Goal: Information Seeking & Learning: Learn about a topic

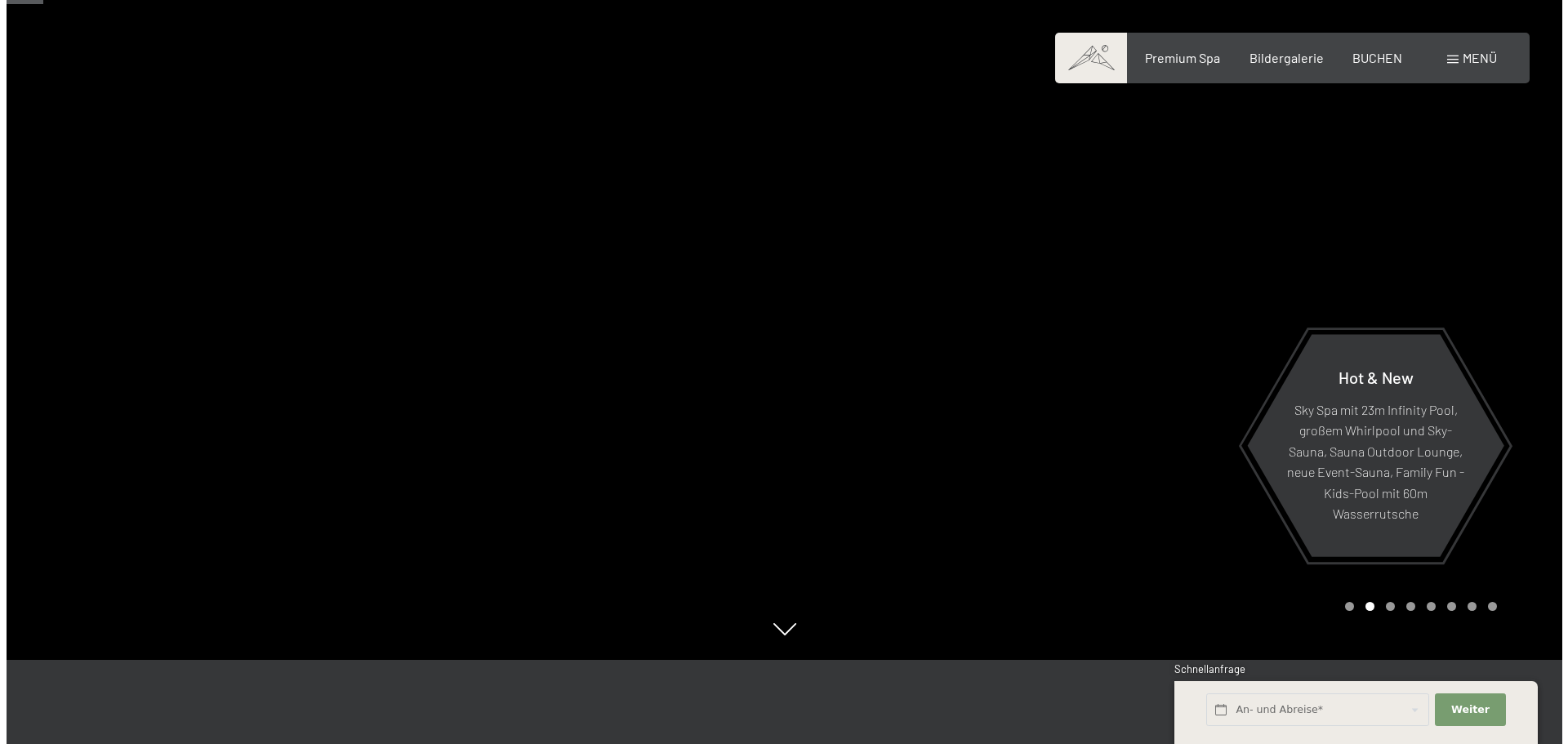
scroll to position [81, 0]
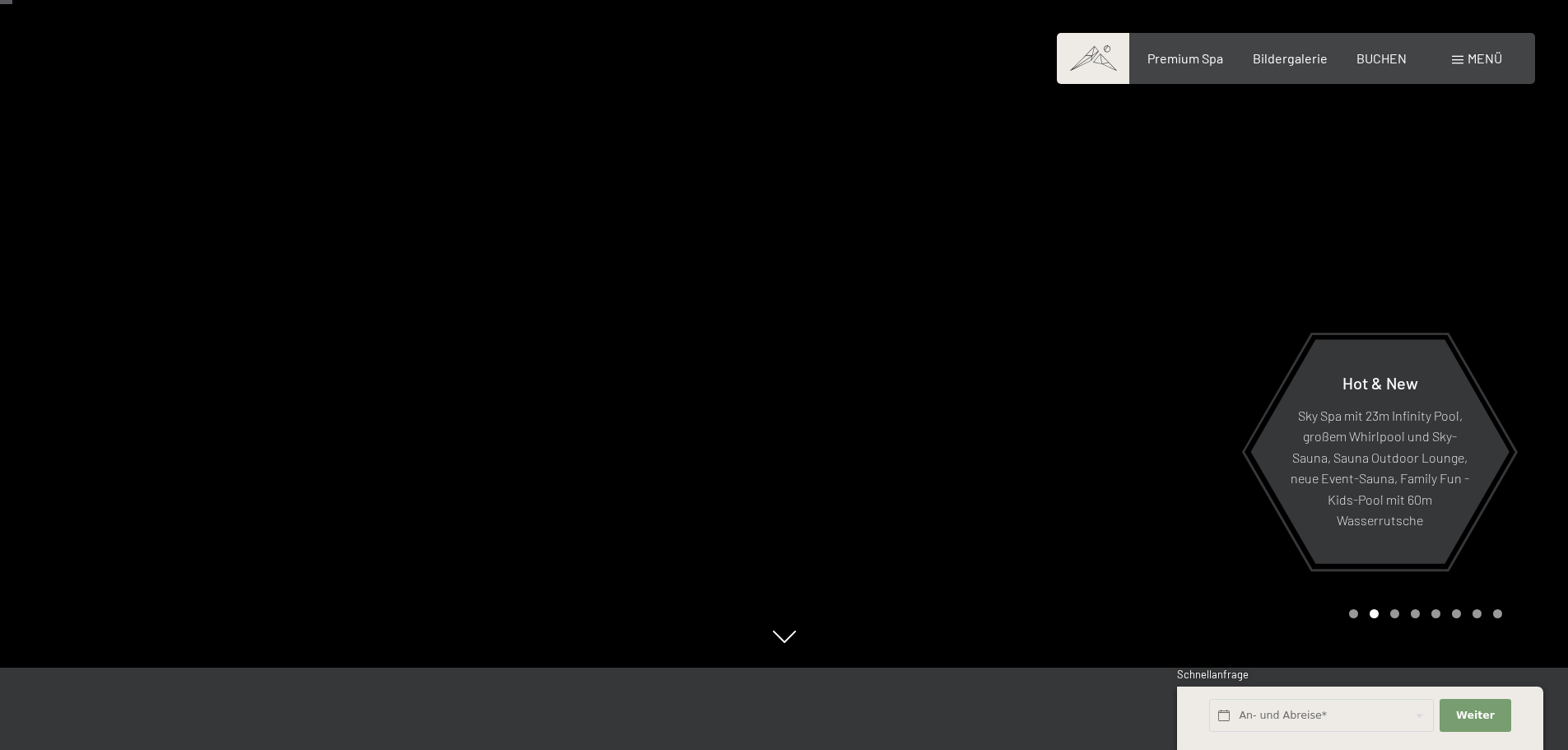
click at [1457, 57] on span at bounding box center [1457, 60] width 11 height 9
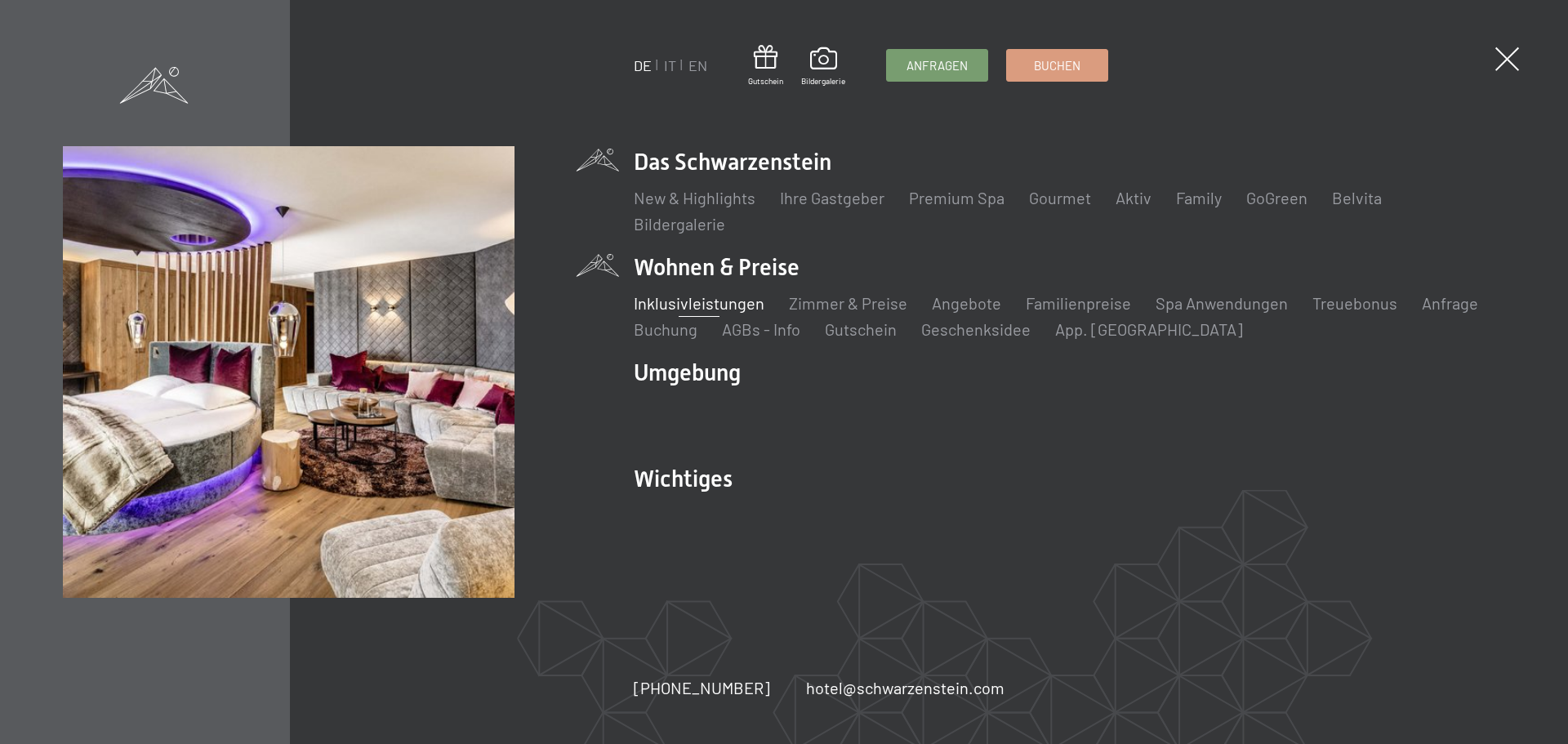
click at [727, 305] on link "Inklusivleistungen" at bounding box center [699, 303] width 131 height 20
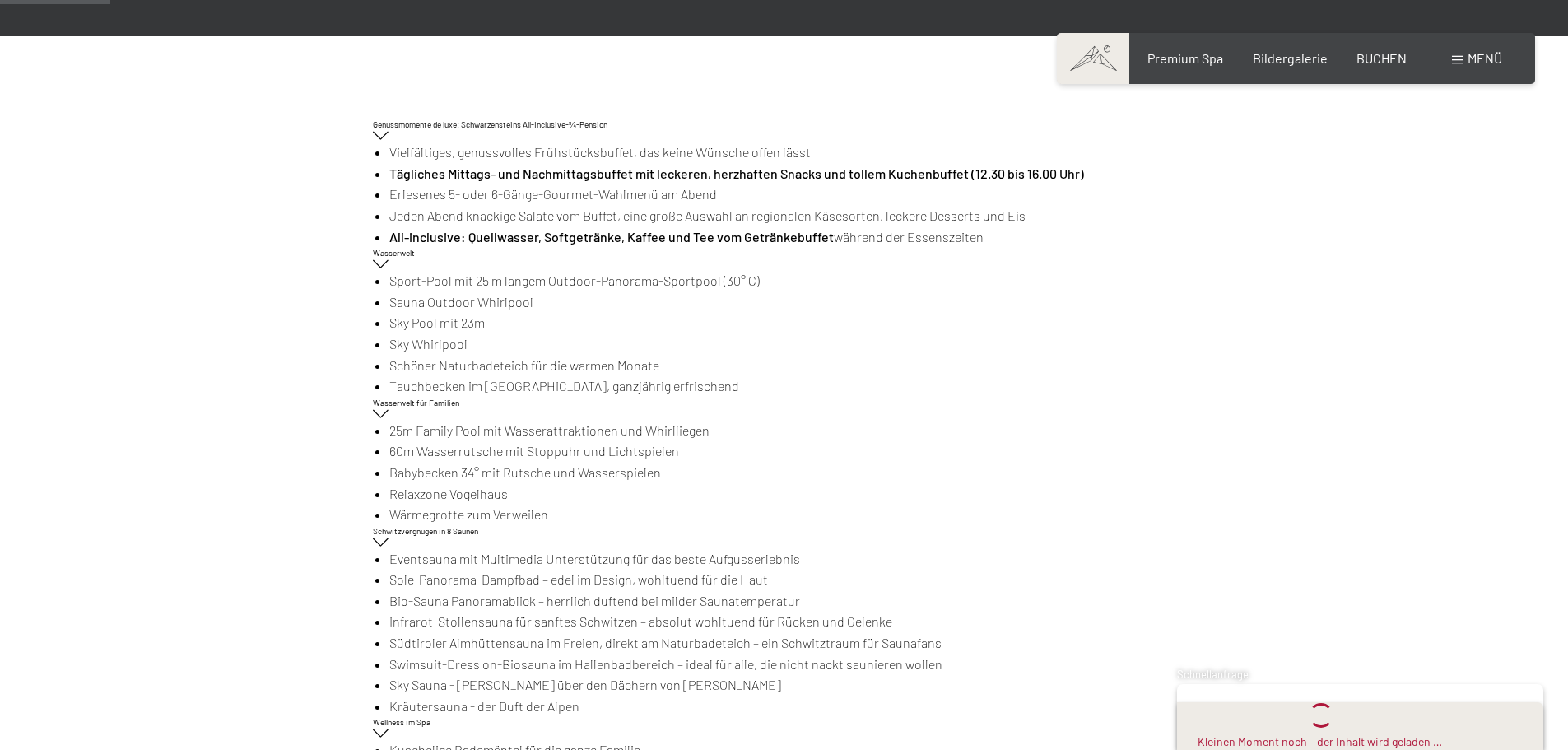
scroll to position [411, 0]
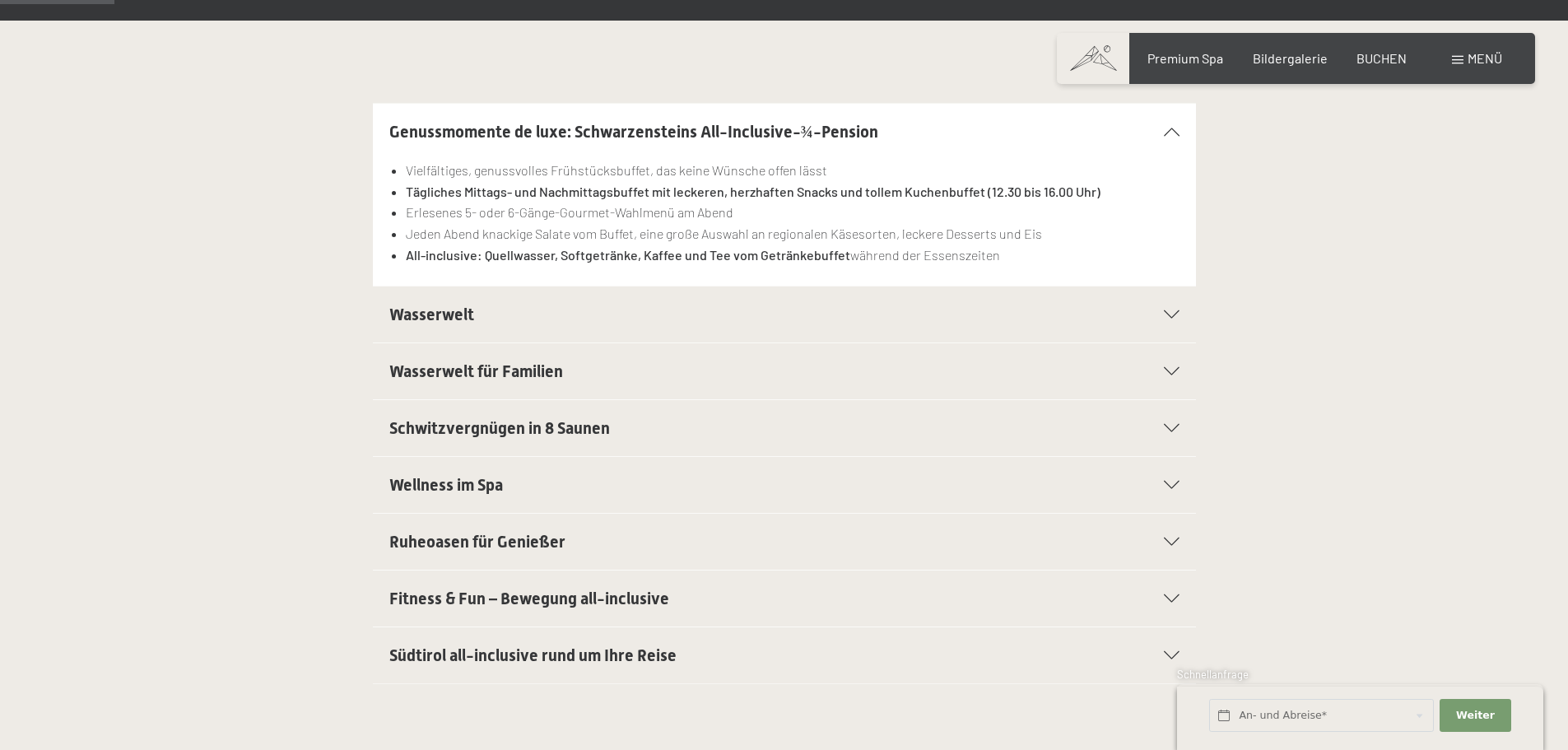
click at [424, 314] on span "Wasserwelt" at bounding box center [431, 314] width 85 height 20
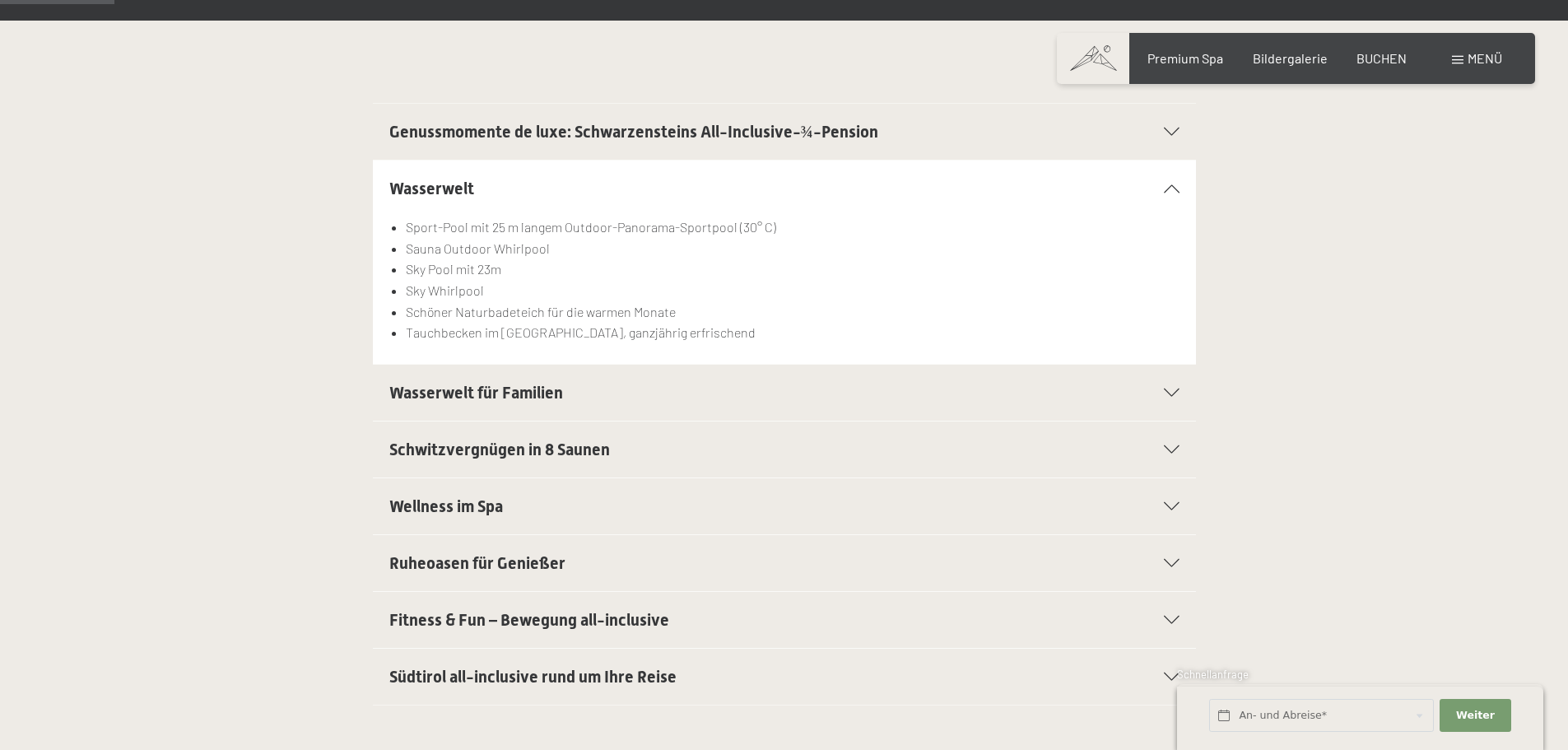
click at [505, 395] on span "Wasserwelt für Familien" at bounding box center [476, 392] width 174 height 20
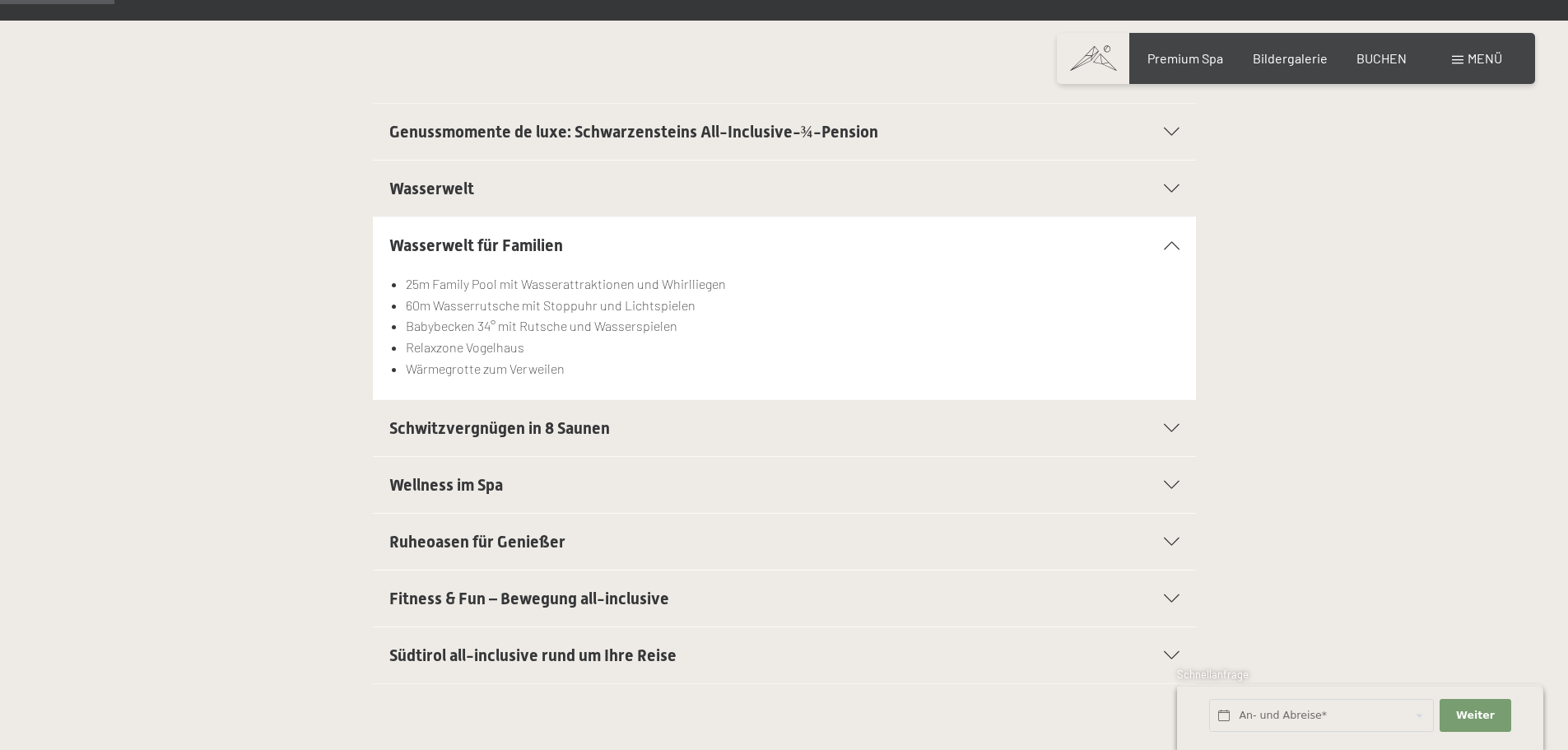
click at [1402, 346] on div "Wasserwelt für Familien 25m Family Pool mit Wasserattraktionen und Whirlliegen …" at bounding box center [783, 308] width 1247 height 183
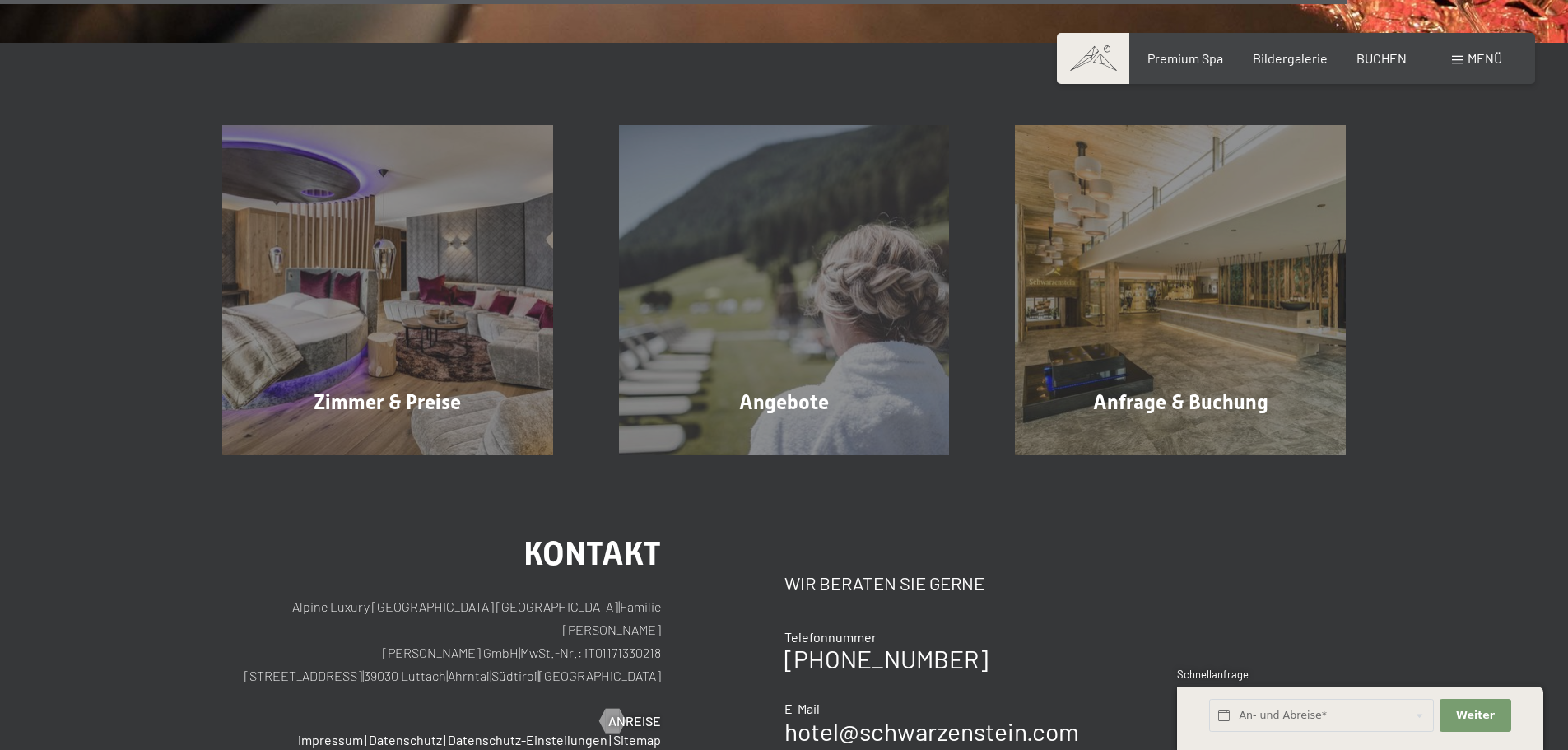
scroll to position [2800, 0]
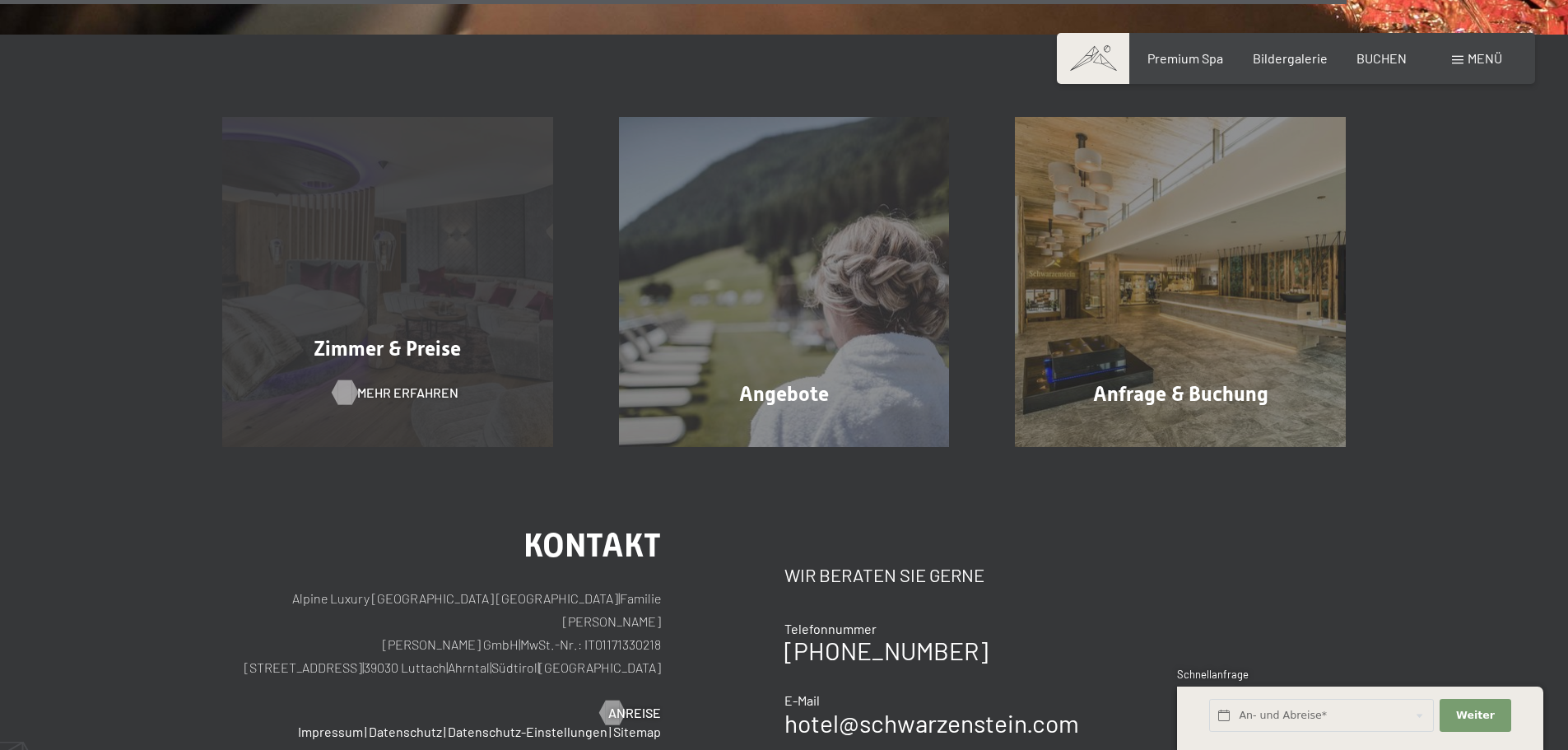
click at [405, 387] on span "Mehr erfahren" at bounding box center [407, 392] width 101 height 18
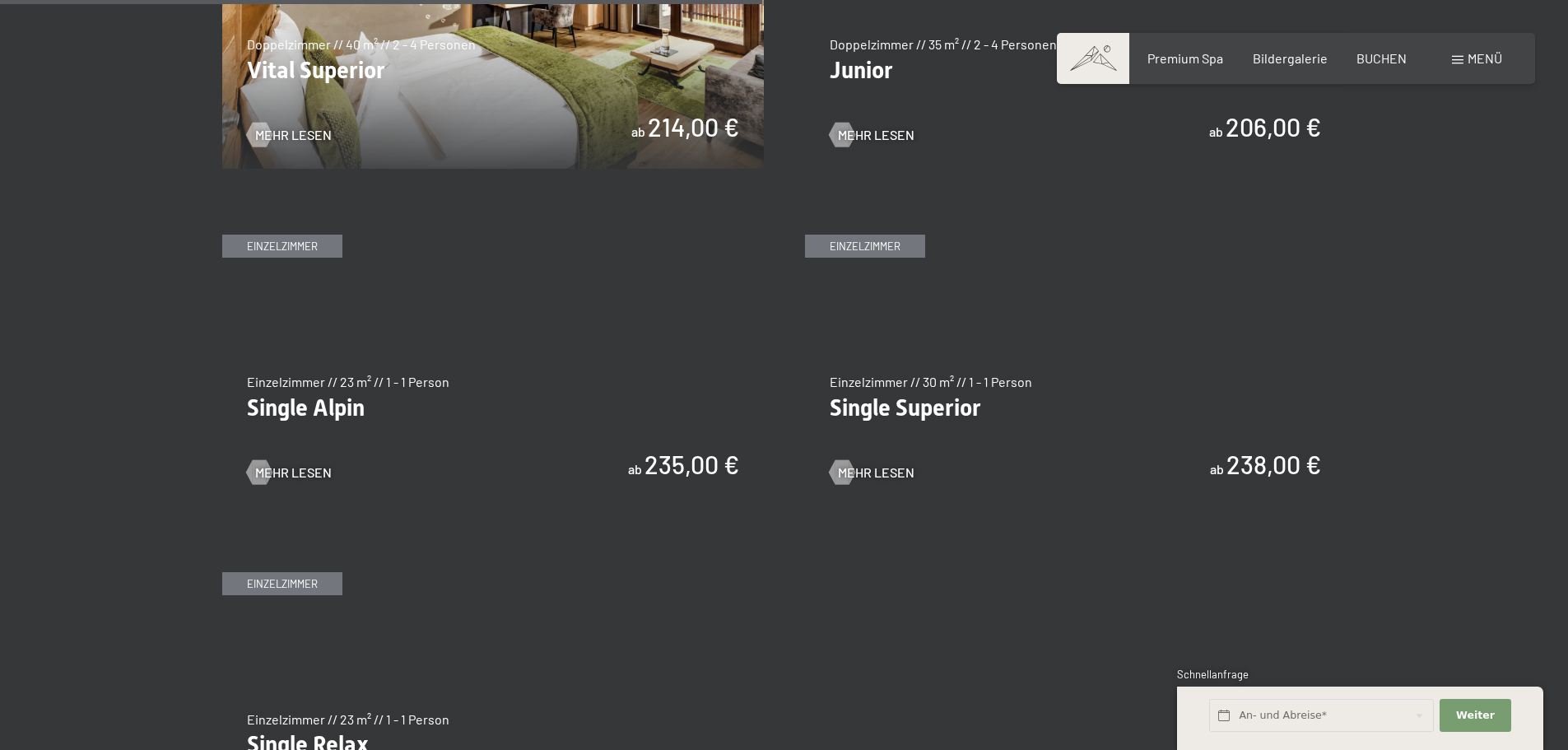
scroll to position [2552, 0]
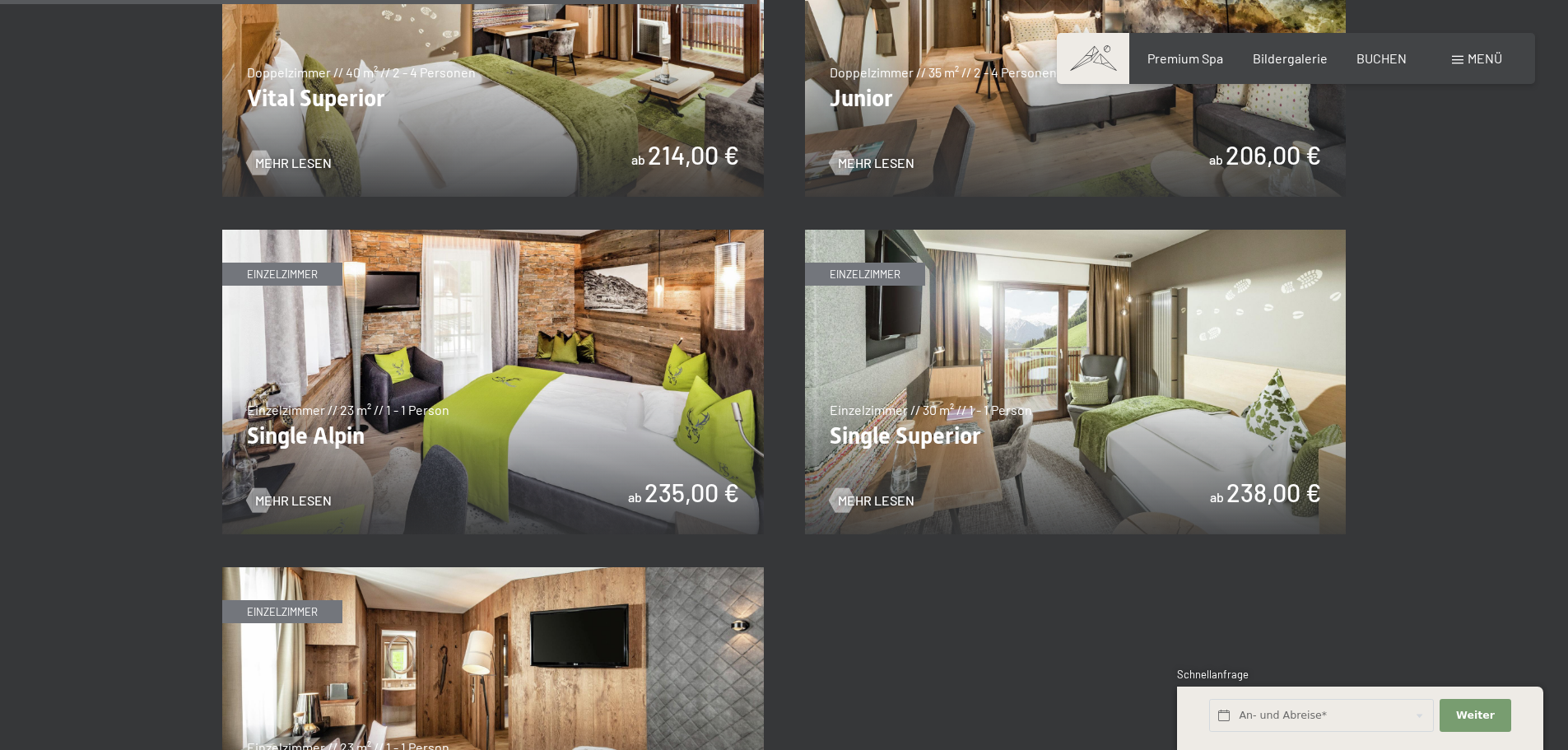
click at [1087, 395] on img at bounding box center [1076, 382] width 542 height 304
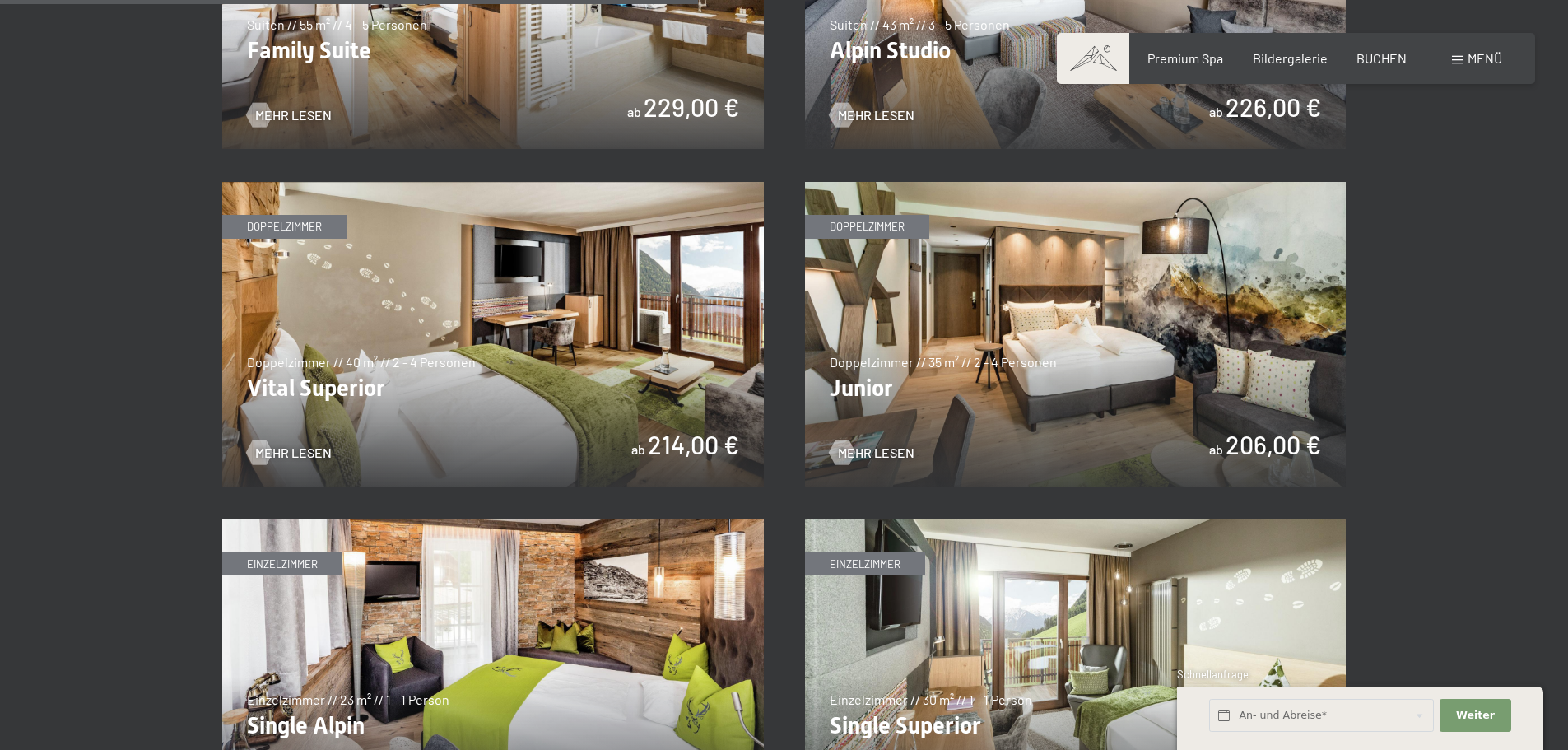
scroll to position [2223, 0]
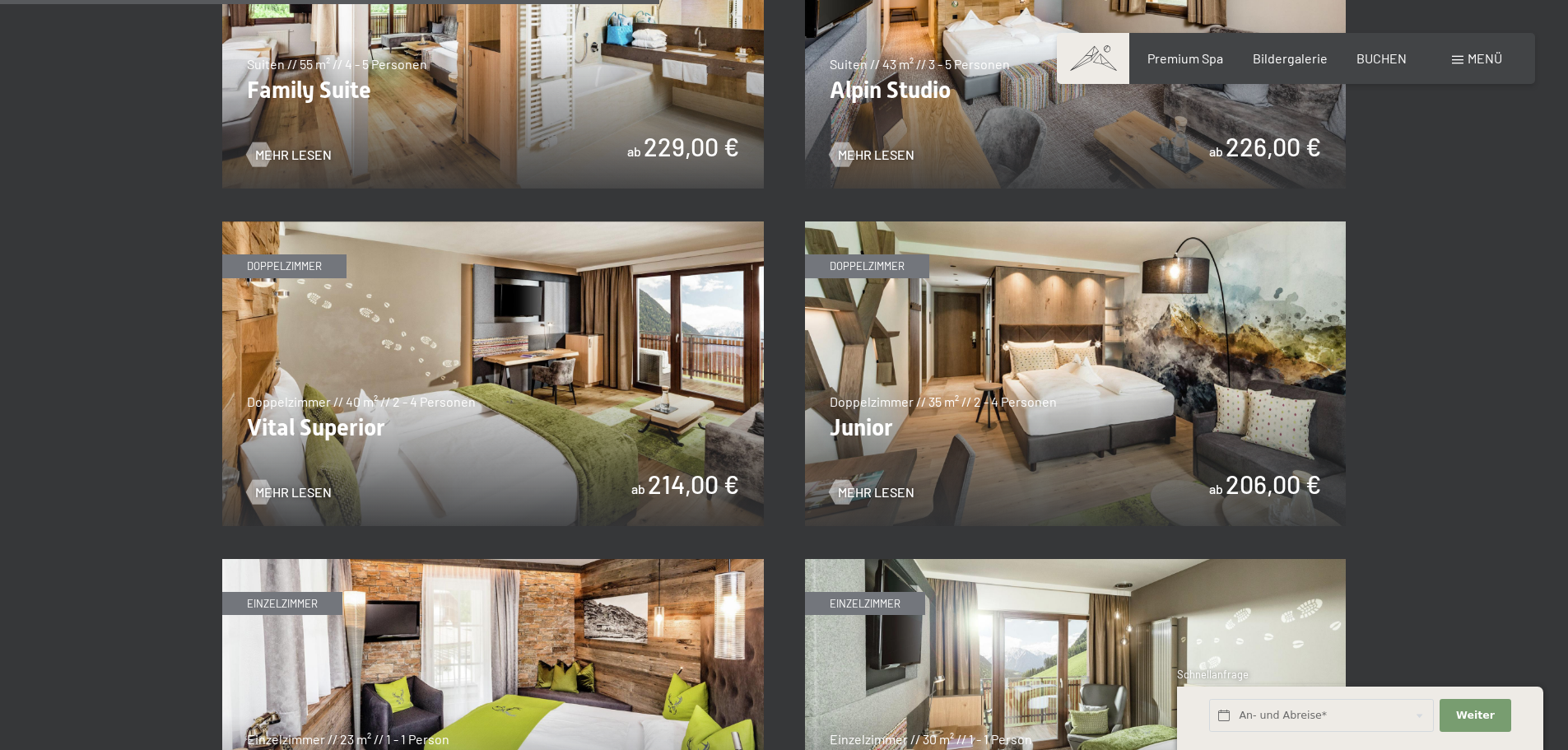
click at [639, 296] on img at bounding box center [493, 373] width 542 height 304
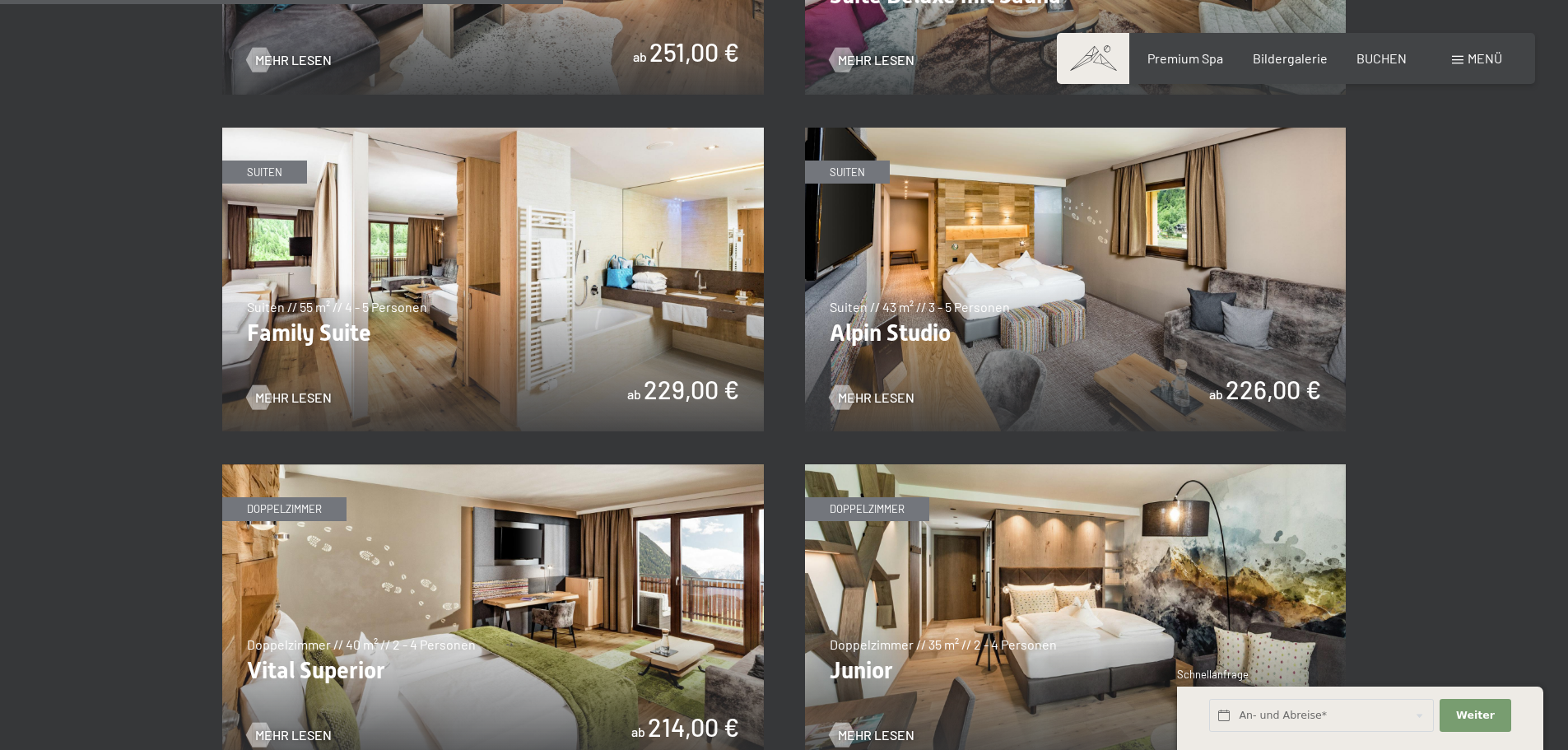
scroll to position [1894, 0]
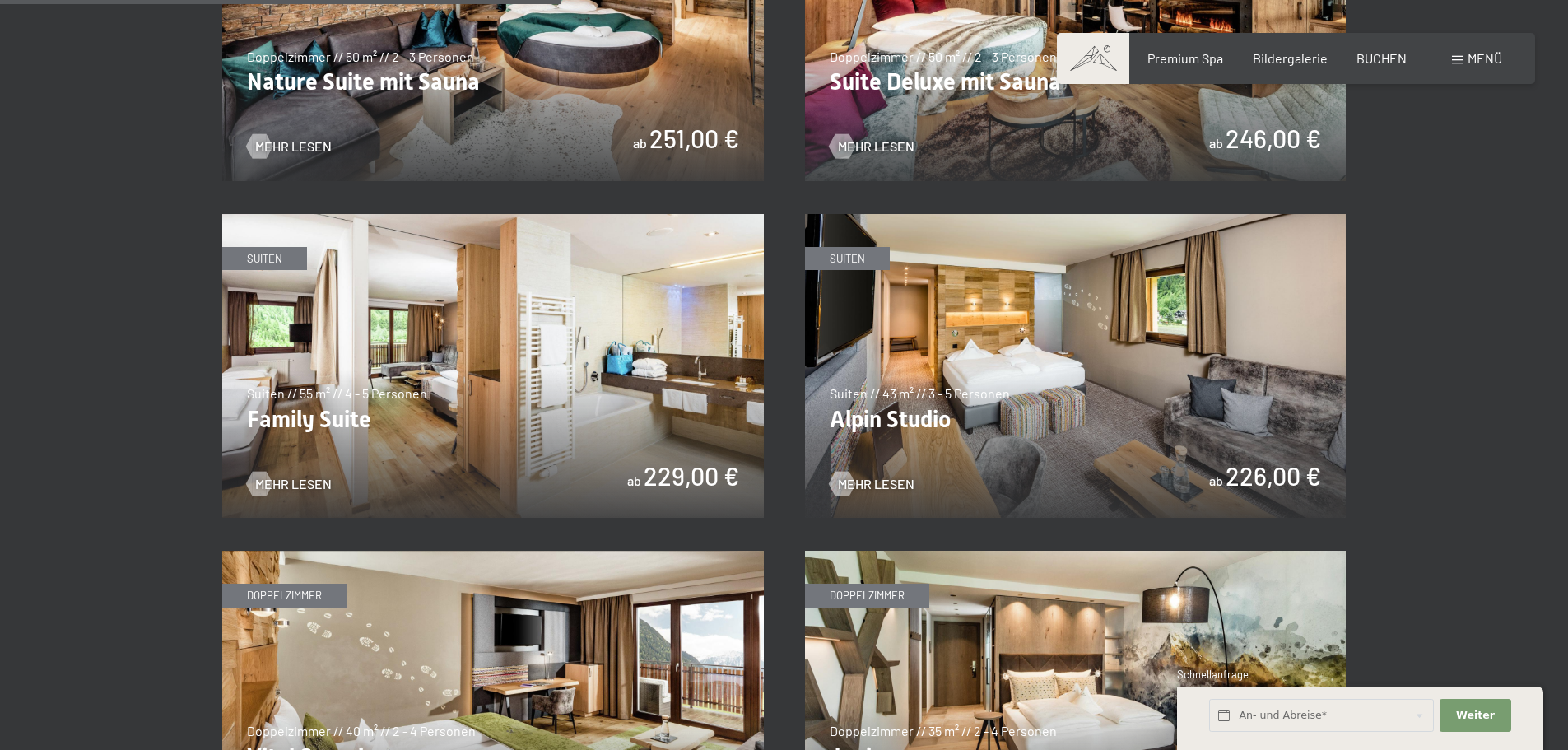
click at [1107, 358] on img at bounding box center [1076, 365] width 542 height 304
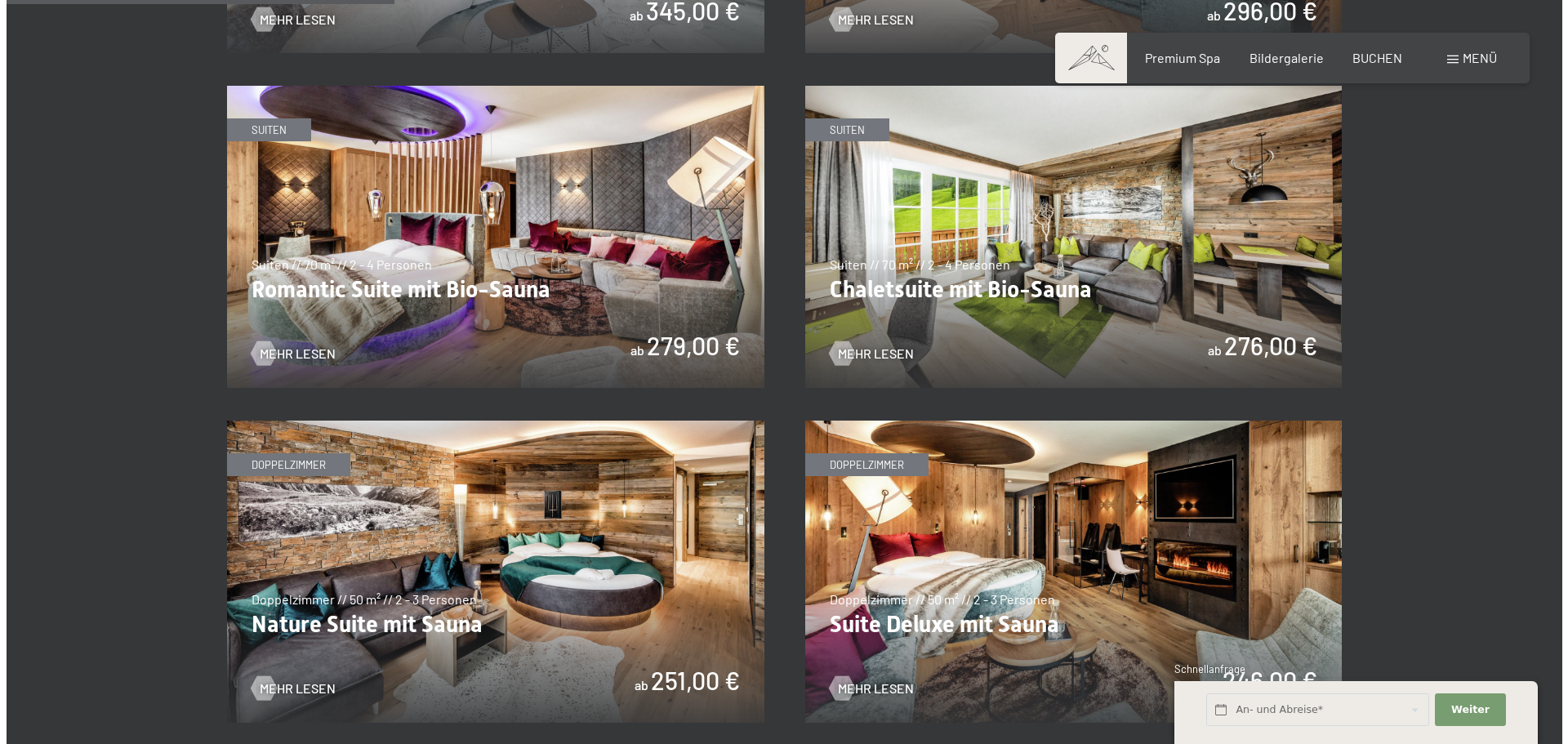
scroll to position [1307, 0]
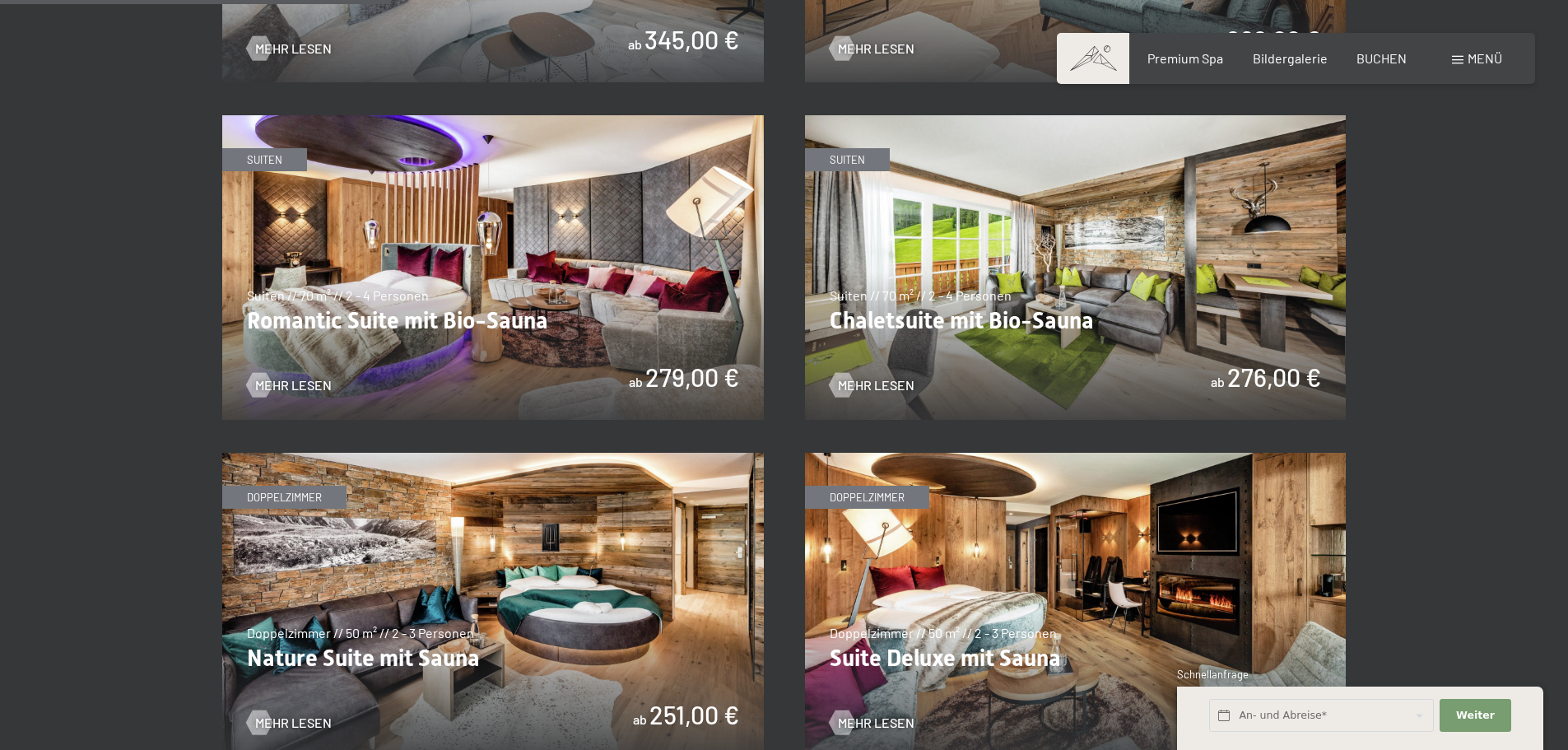
click at [1460, 59] on span at bounding box center [1457, 60] width 11 height 9
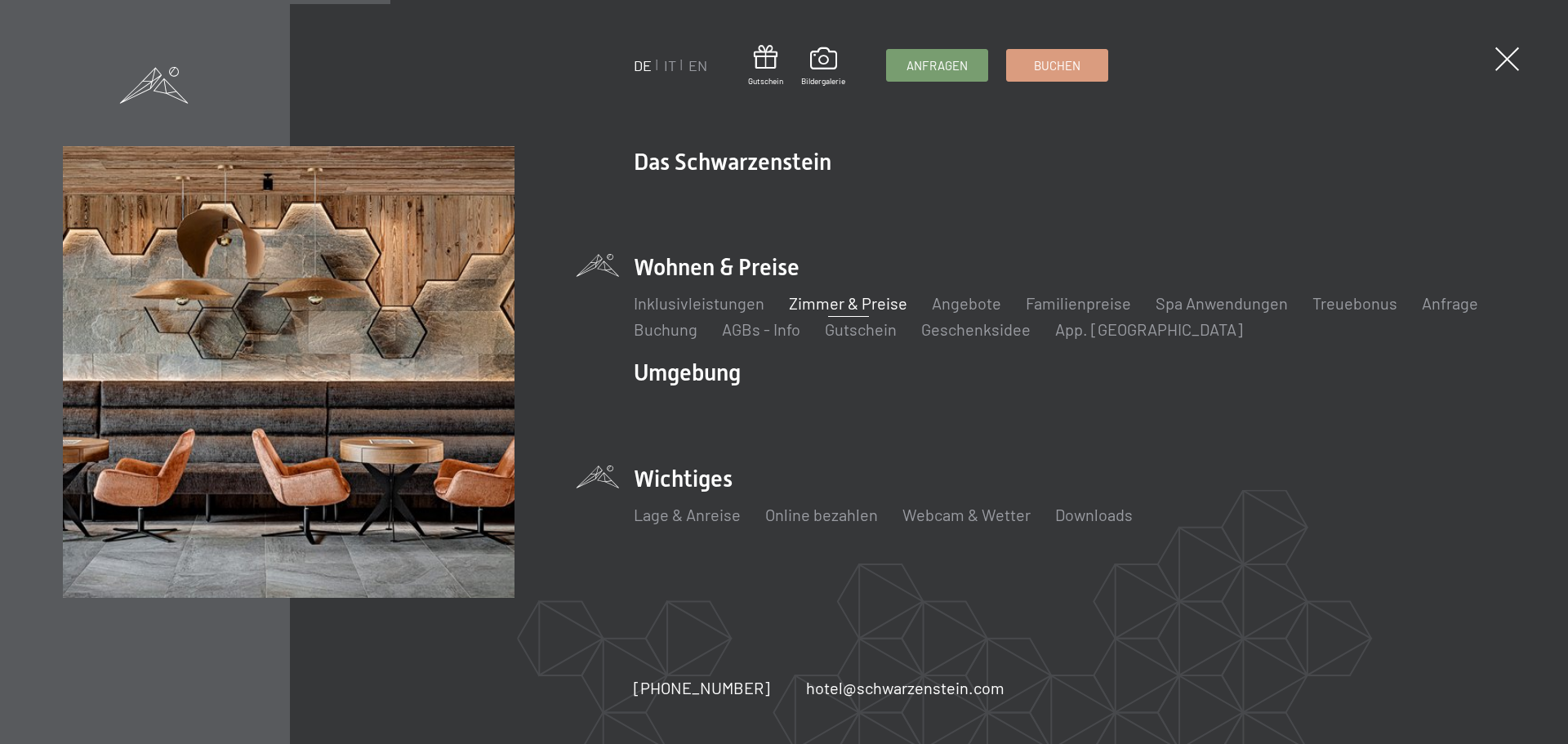
click at [677, 480] on li "Wichtiges Lage & Anreise Online bezahlen Webcam & Wetter Downloads" at bounding box center [1069, 503] width 872 height 80
click at [712, 476] on li "Wichtiges Lage & Anreise Online bezahlen Webcam & Wetter Downloads" at bounding box center [1069, 503] width 872 height 80
click at [696, 482] on li "Wichtiges Lage & Anreise Online bezahlen Webcam & Wetter Downloads" at bounding box center [1069, 503] width 872 height 80
click at [678, 515] on link "Lage & Anreise" at bounding box center [687, 514] width 107 height 20
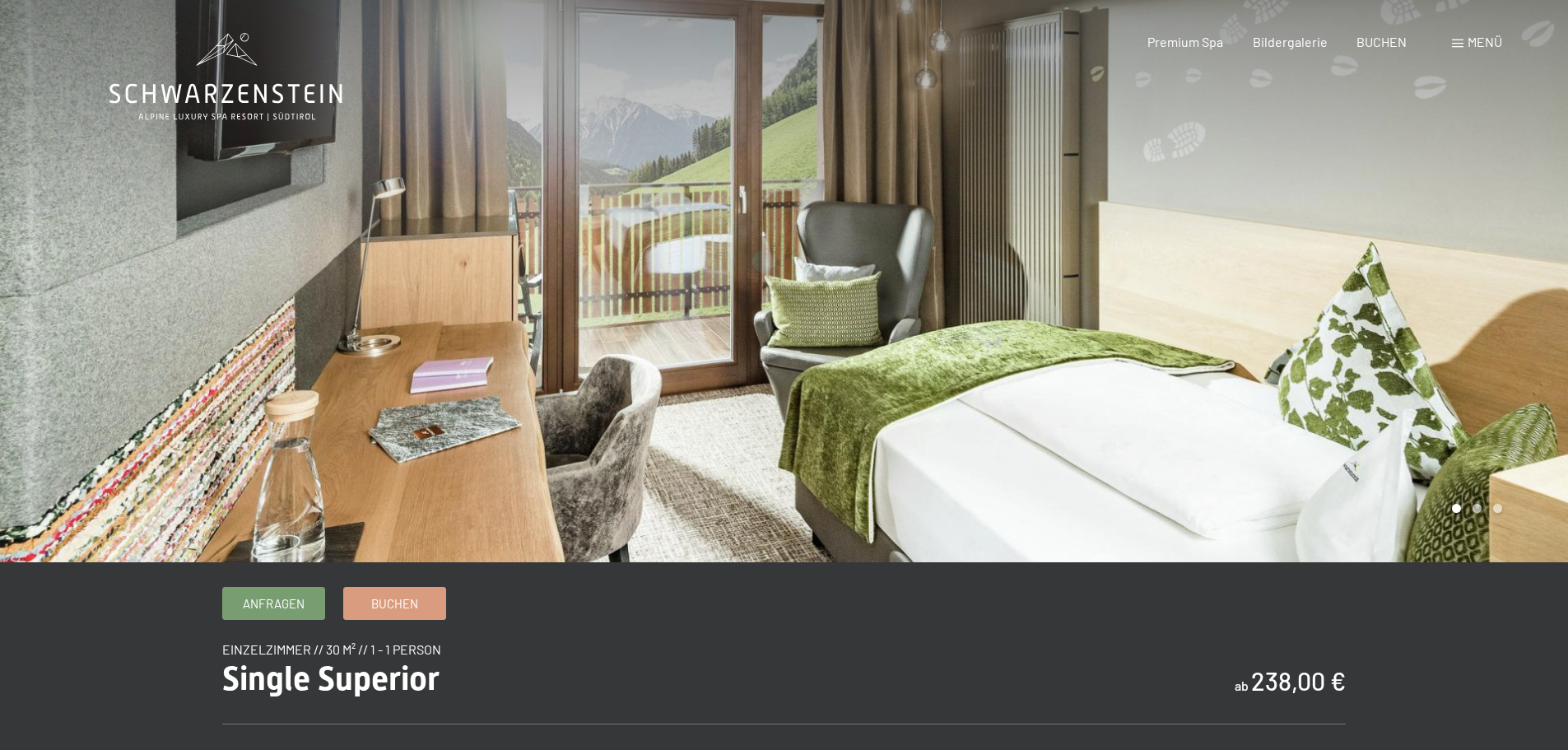
click at [1229, 390] on div at bounding box center [1176, 281] width 784 height 562
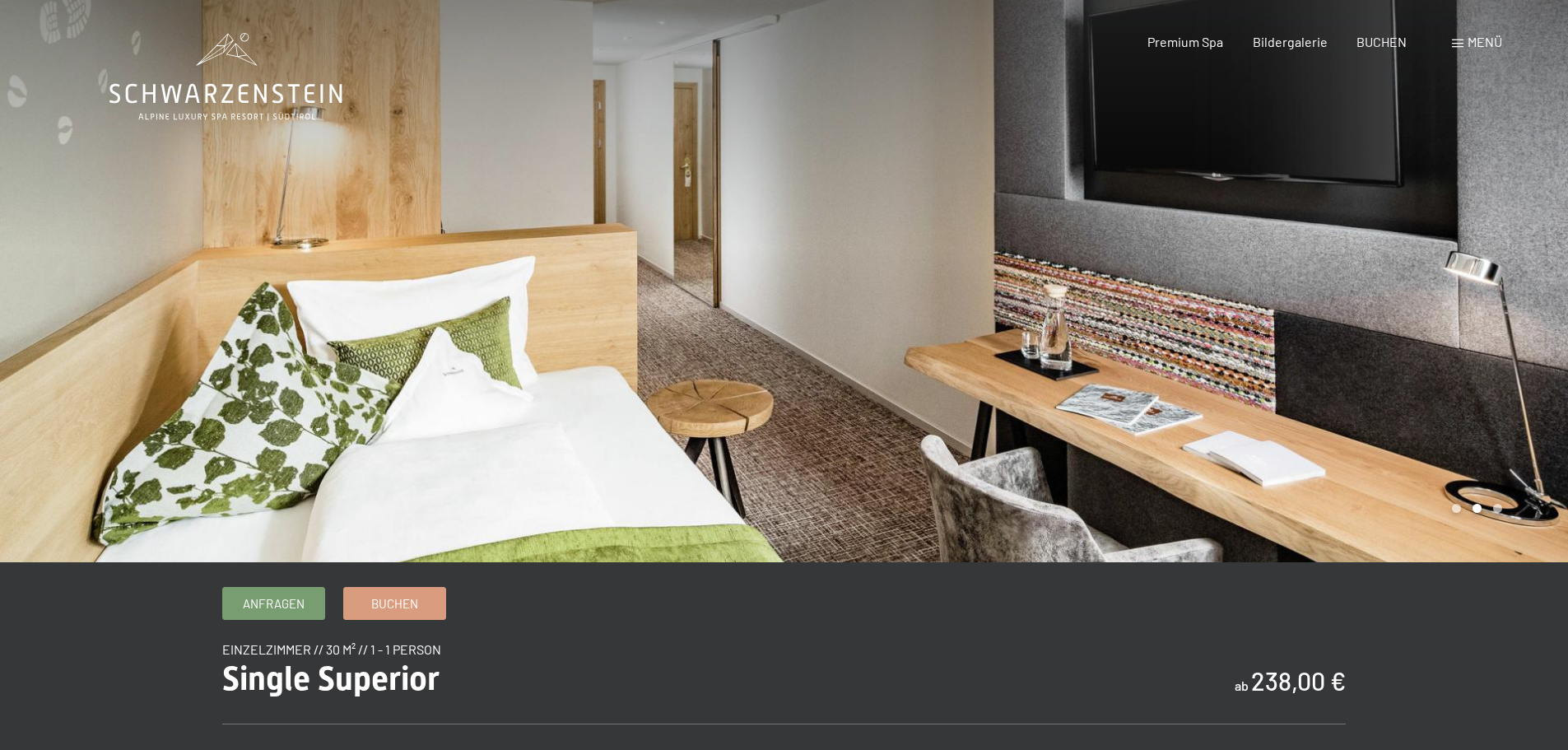
click at [1229, 390] on div at bounding box center [1176, 281] width 784 height 562
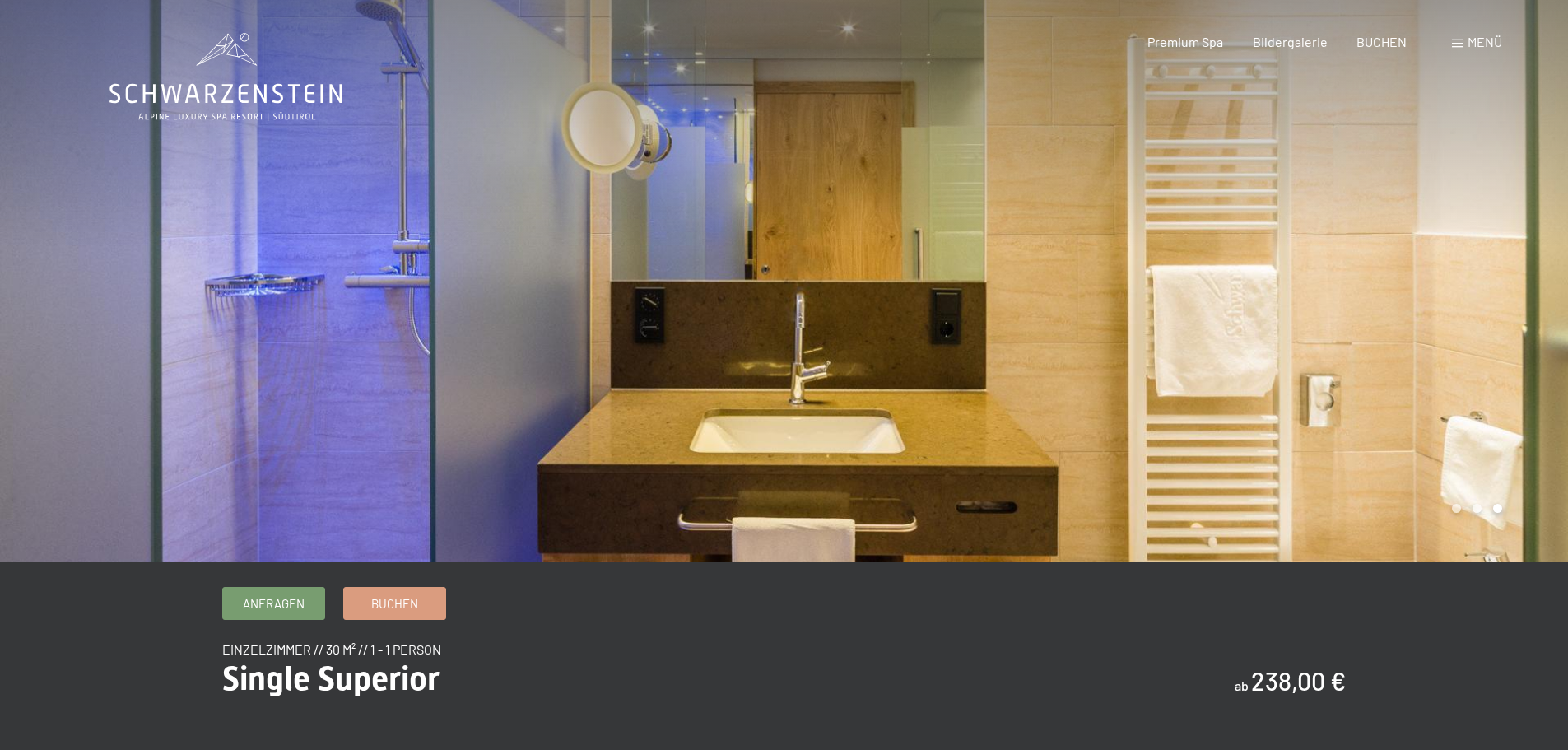
click at [1207, 398] on div at bounding box center [1176, 281] width 784 height 562
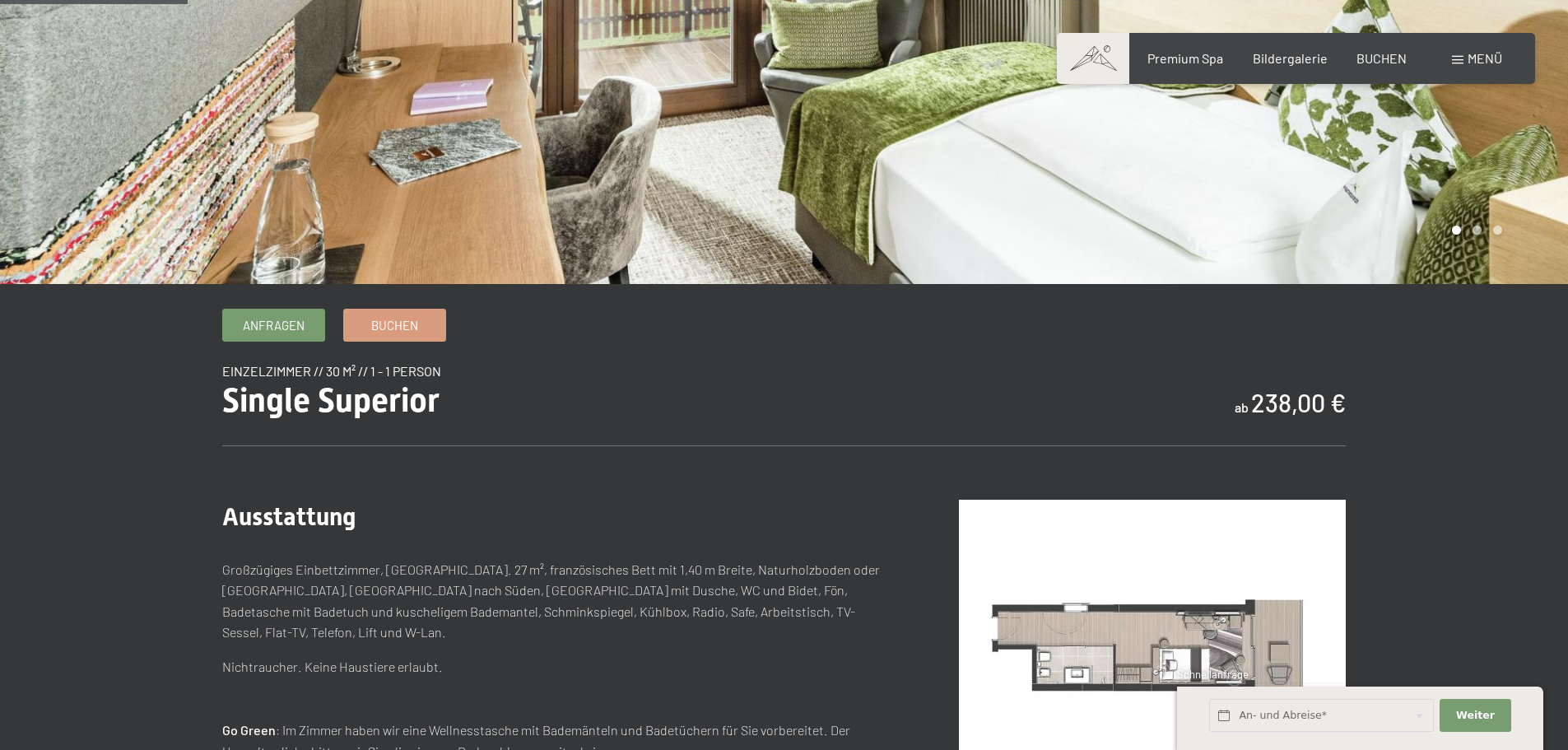
scroll to position [329, 0]
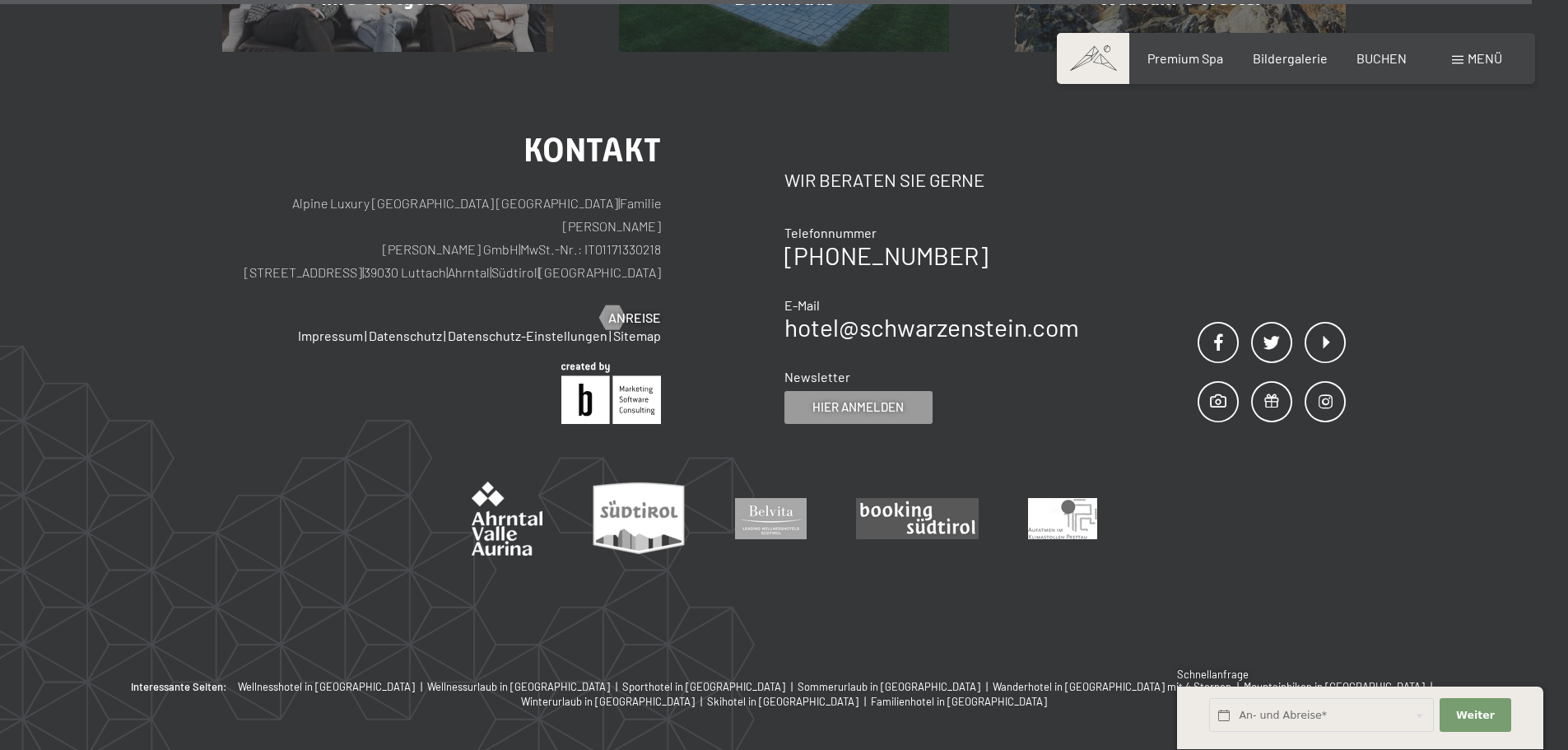
scroll to position [1777, 0]
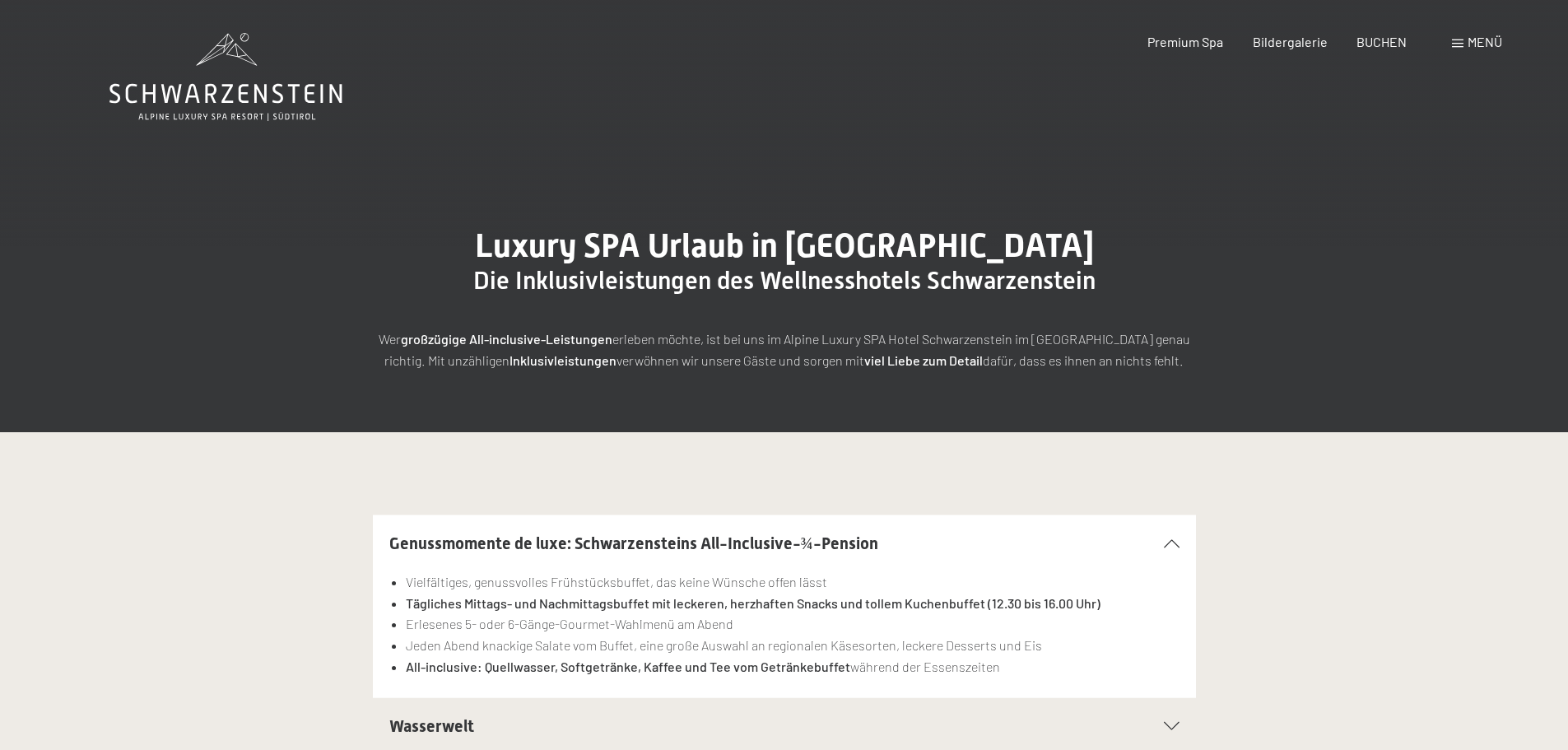
click at [1457, 39] on span at bounding box center [1457, 43] width 11 height 9
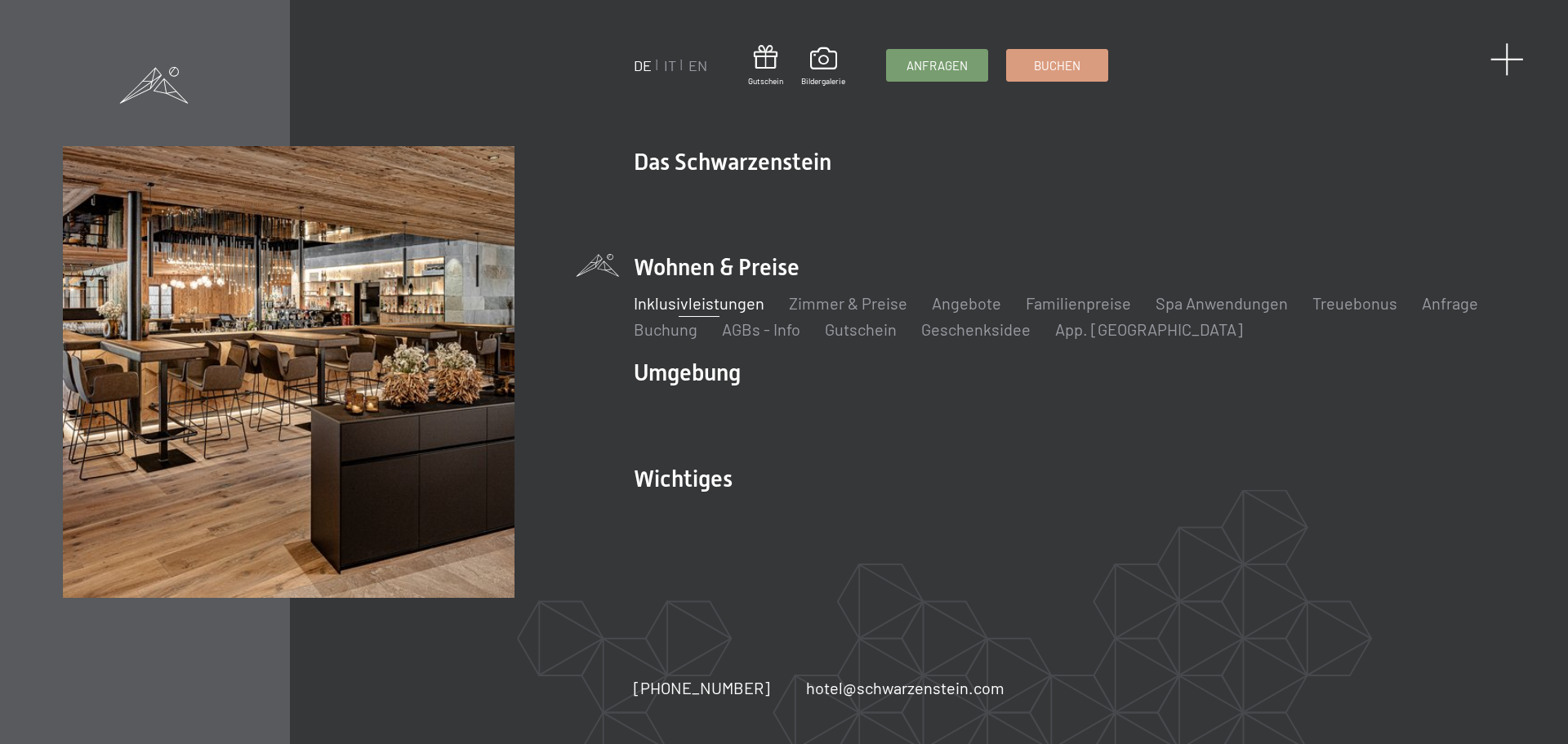
click at [1496, 62] on span at bounding box center [1506, 59] width 33 height 33
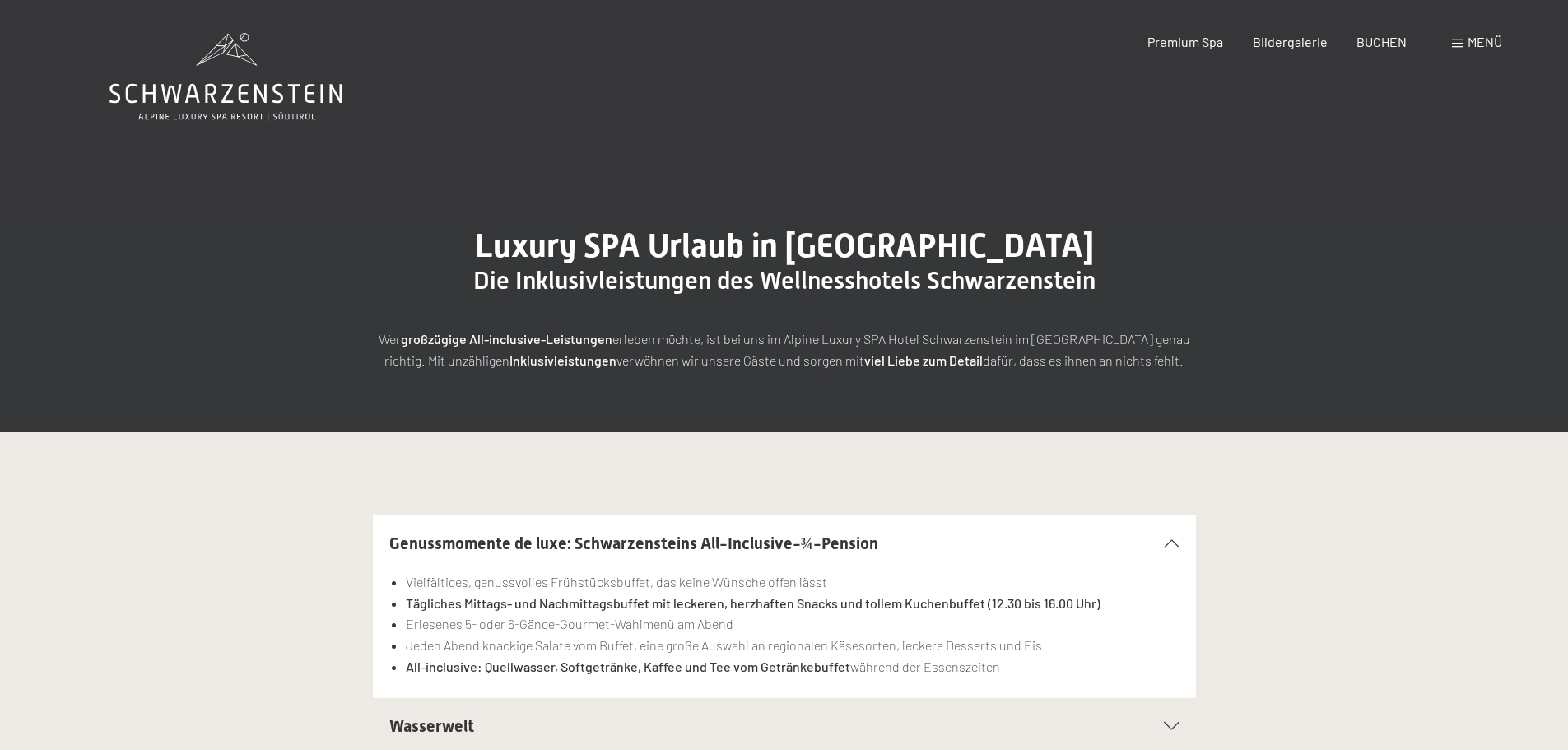
click at [1457, 39] on span at bounding box center [1457, 43] width 11 height 9
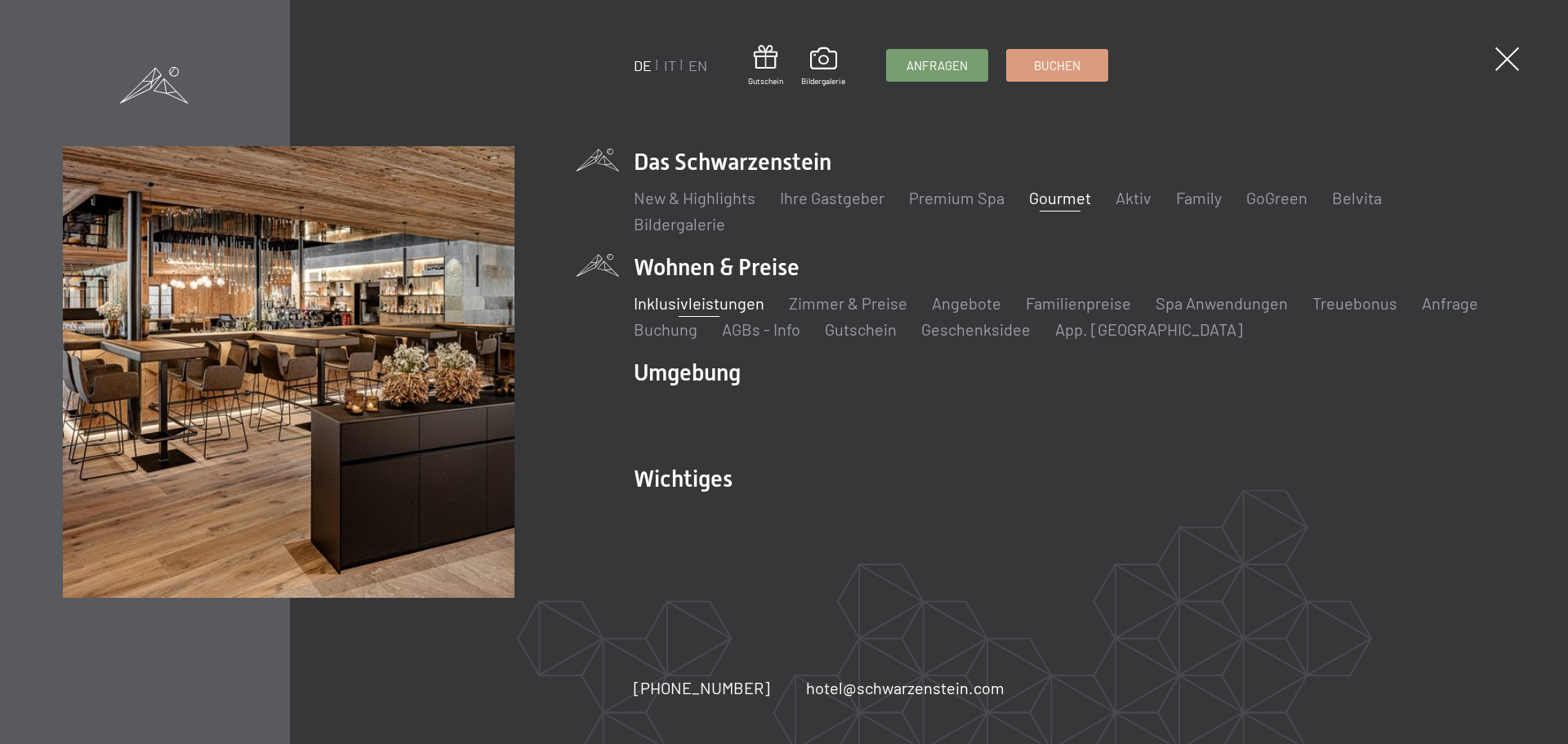
click at [1045, 202] on link "Gourmet" at bounding box center [1060, 197] width 62 height 20
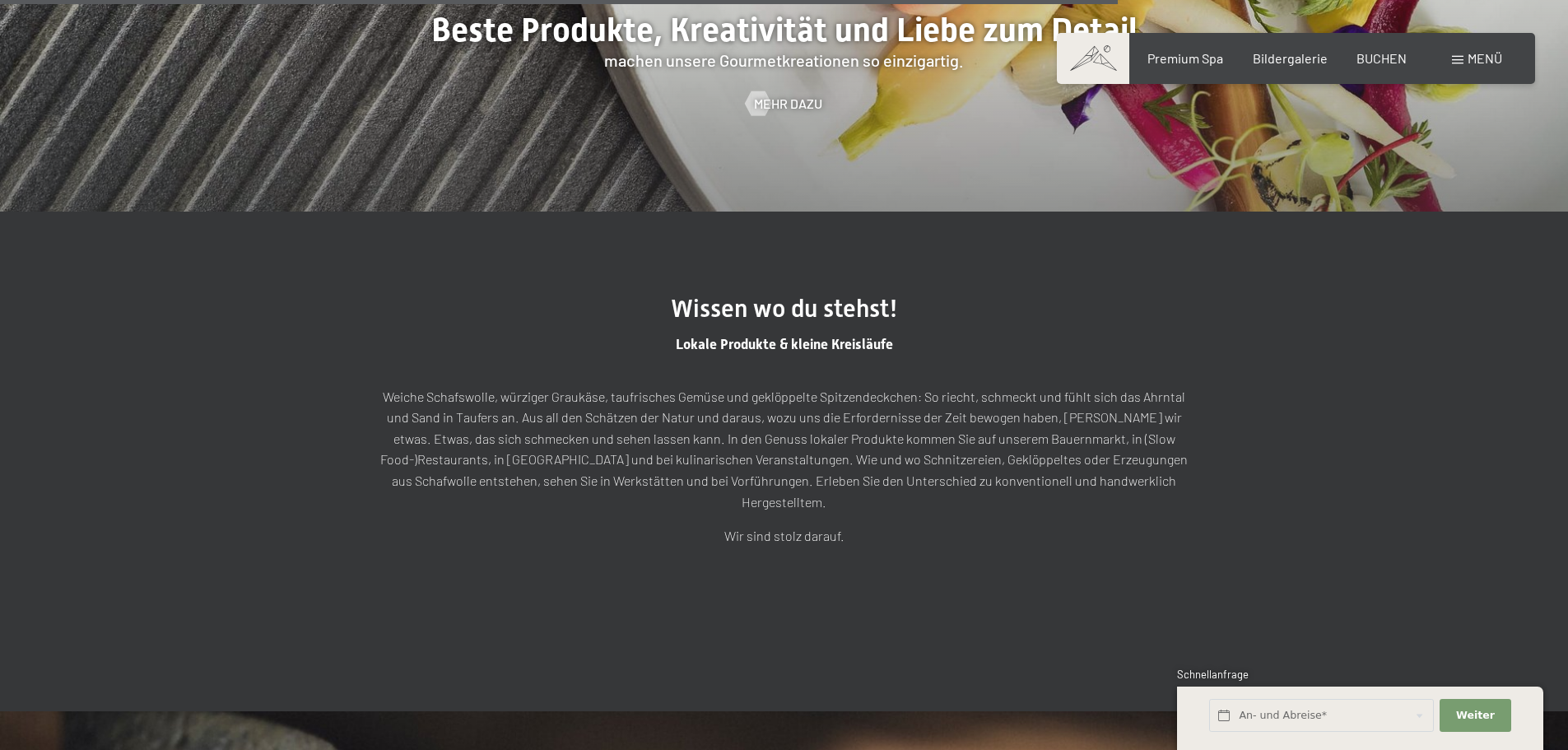
scroll to position [4611, 0]
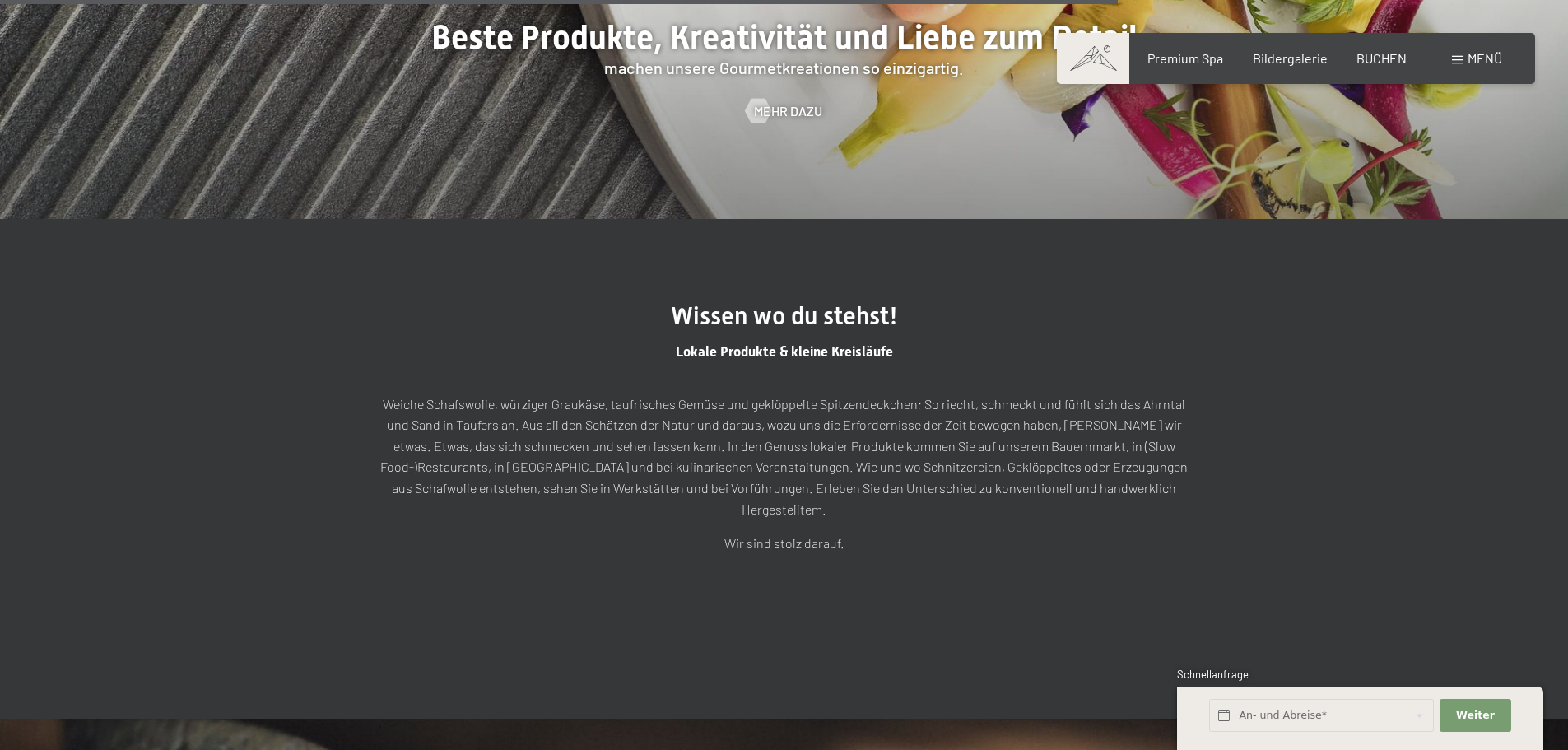
click at [1452, 57] on span at bounding box center [1457, 60] width 11 height 9
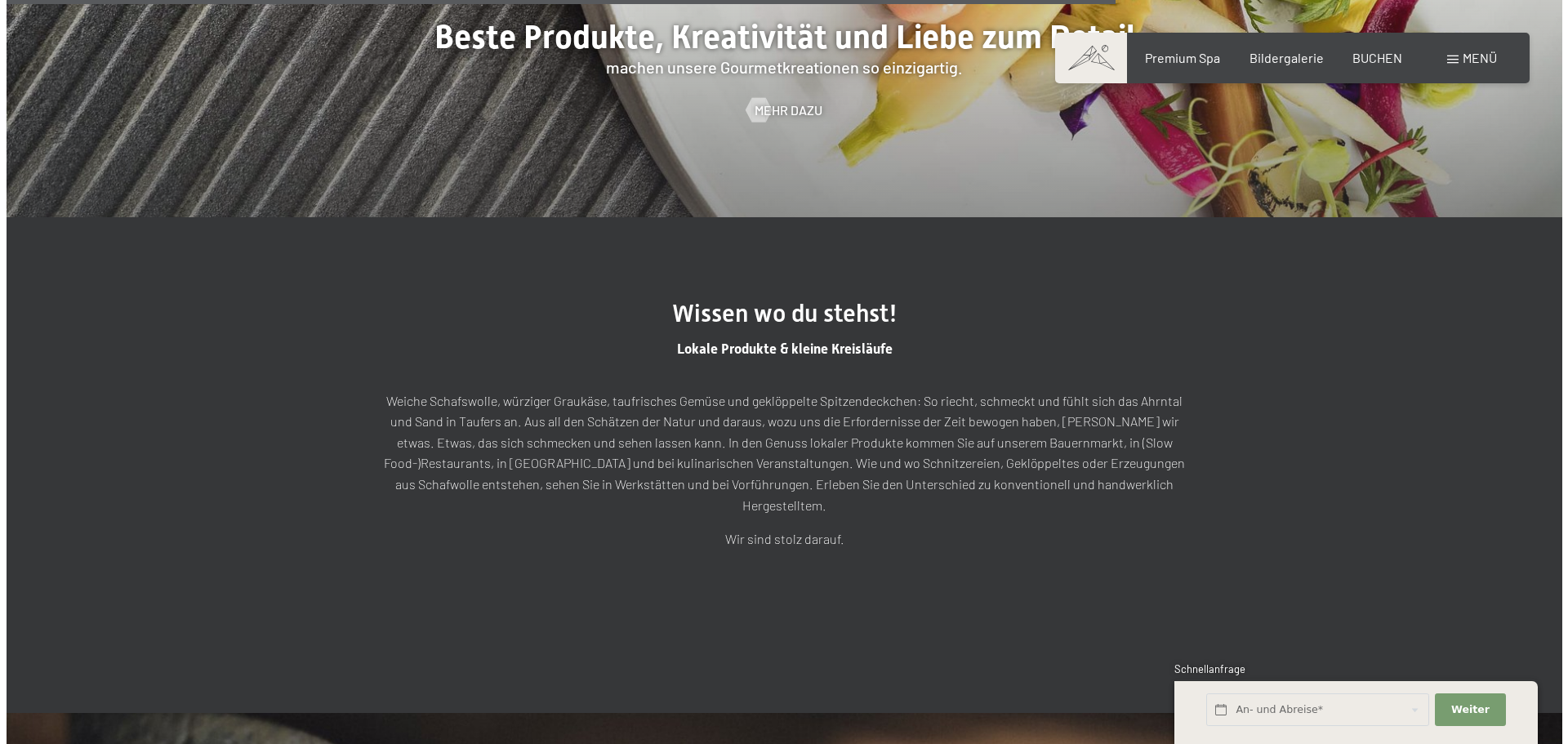
scroll to position [4584, 0]
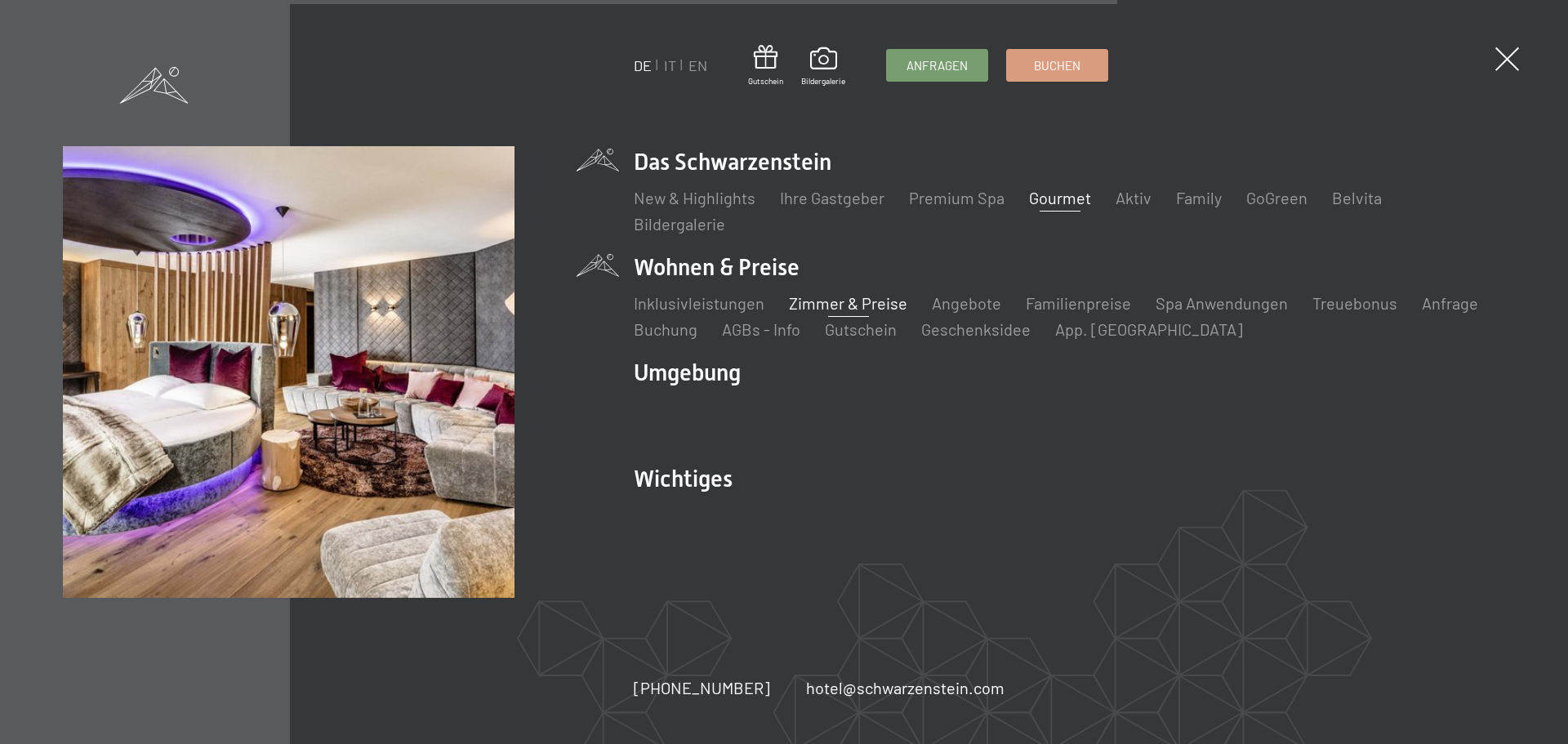
click at [837, 310] on link "Zimmer & Preise" at bounding box center [848, 303] width 118 height 20
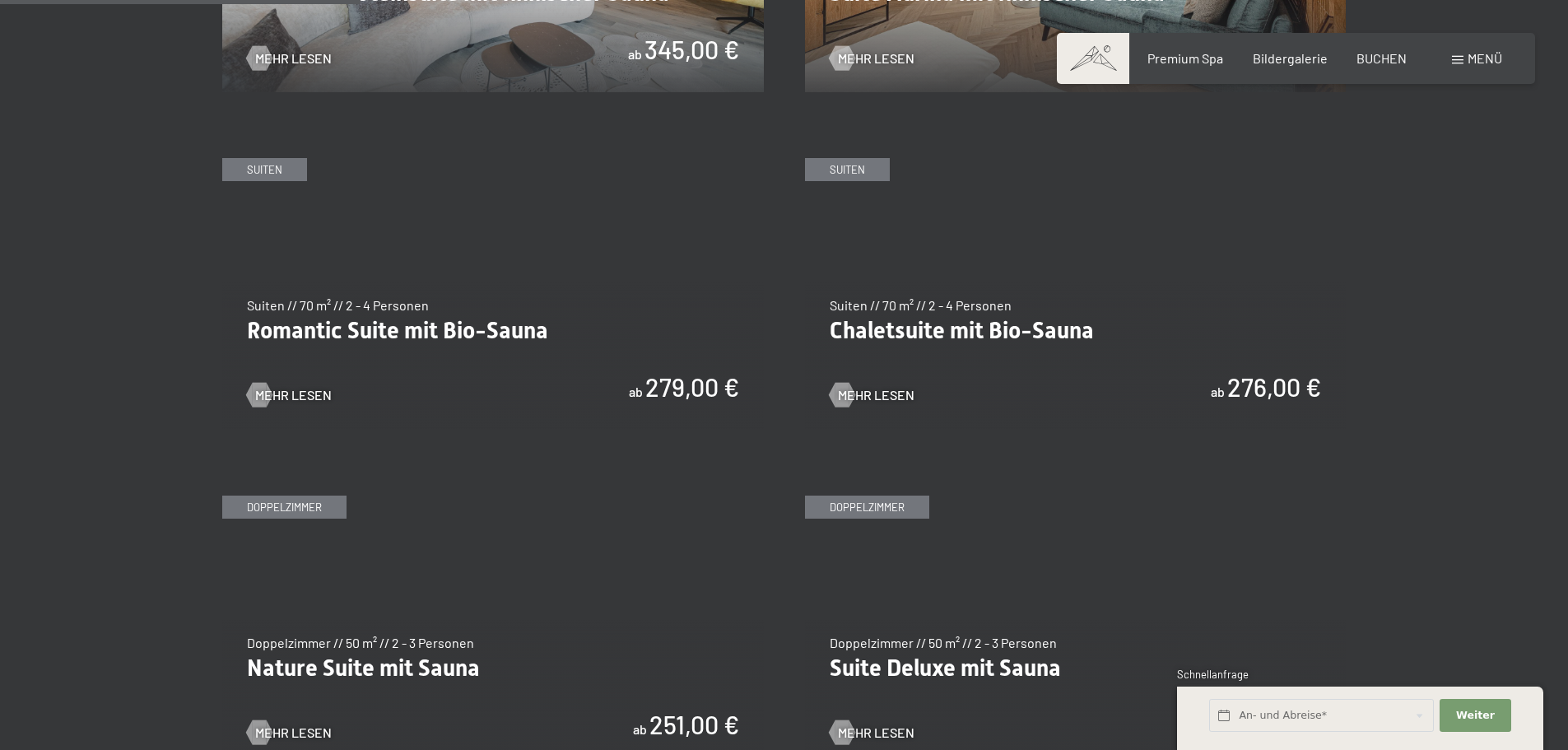
scroll to position [1318, 0]
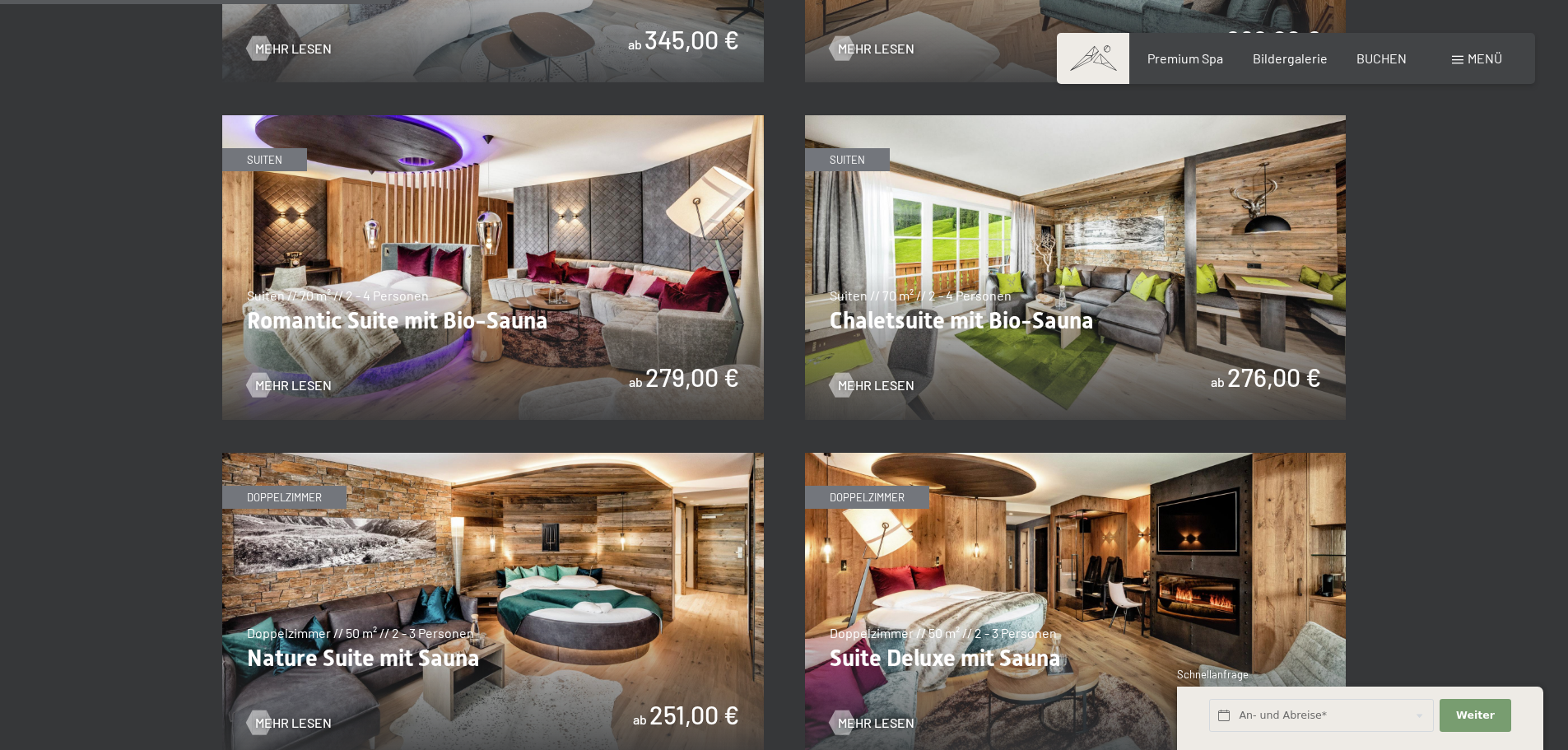
click at [1024, 336] on img at bounding box center [1076, 267] width 542 height 304
click at [456, 537] on img at bounding box center [493, 605] width 542 height 304
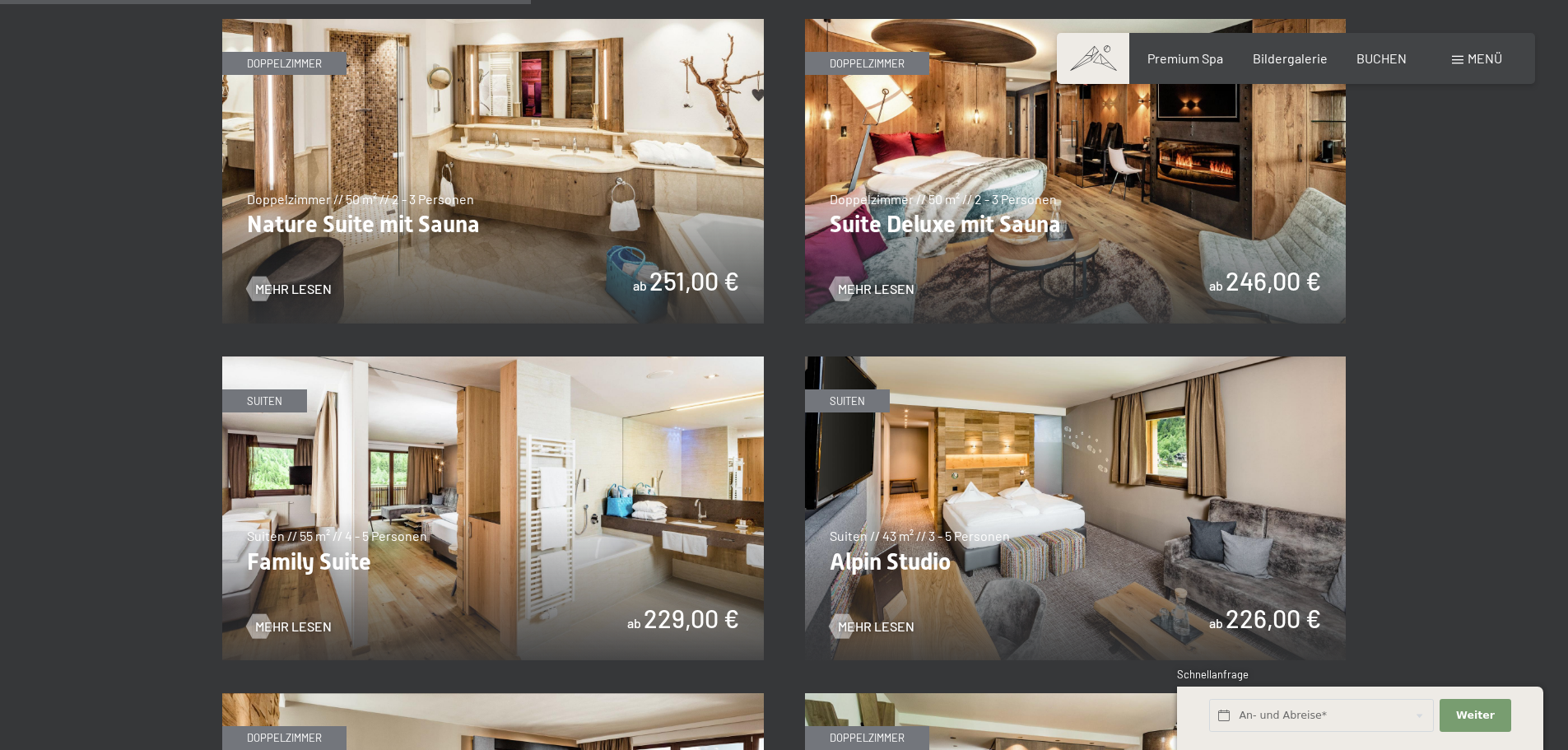
scroll to position [1729, 0]
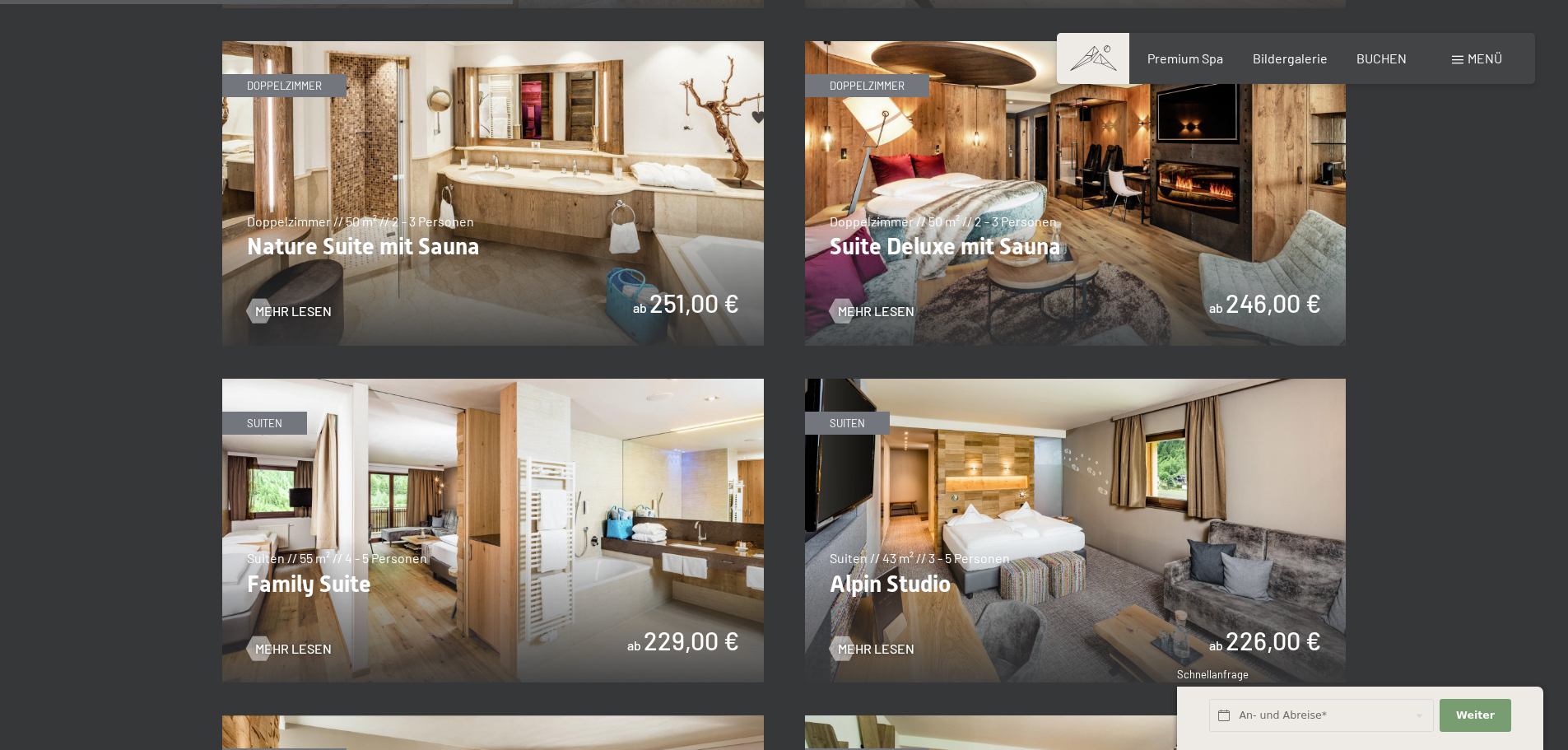
click at [513, 284] on img at bounding box center [493, 193] width 542 height 304
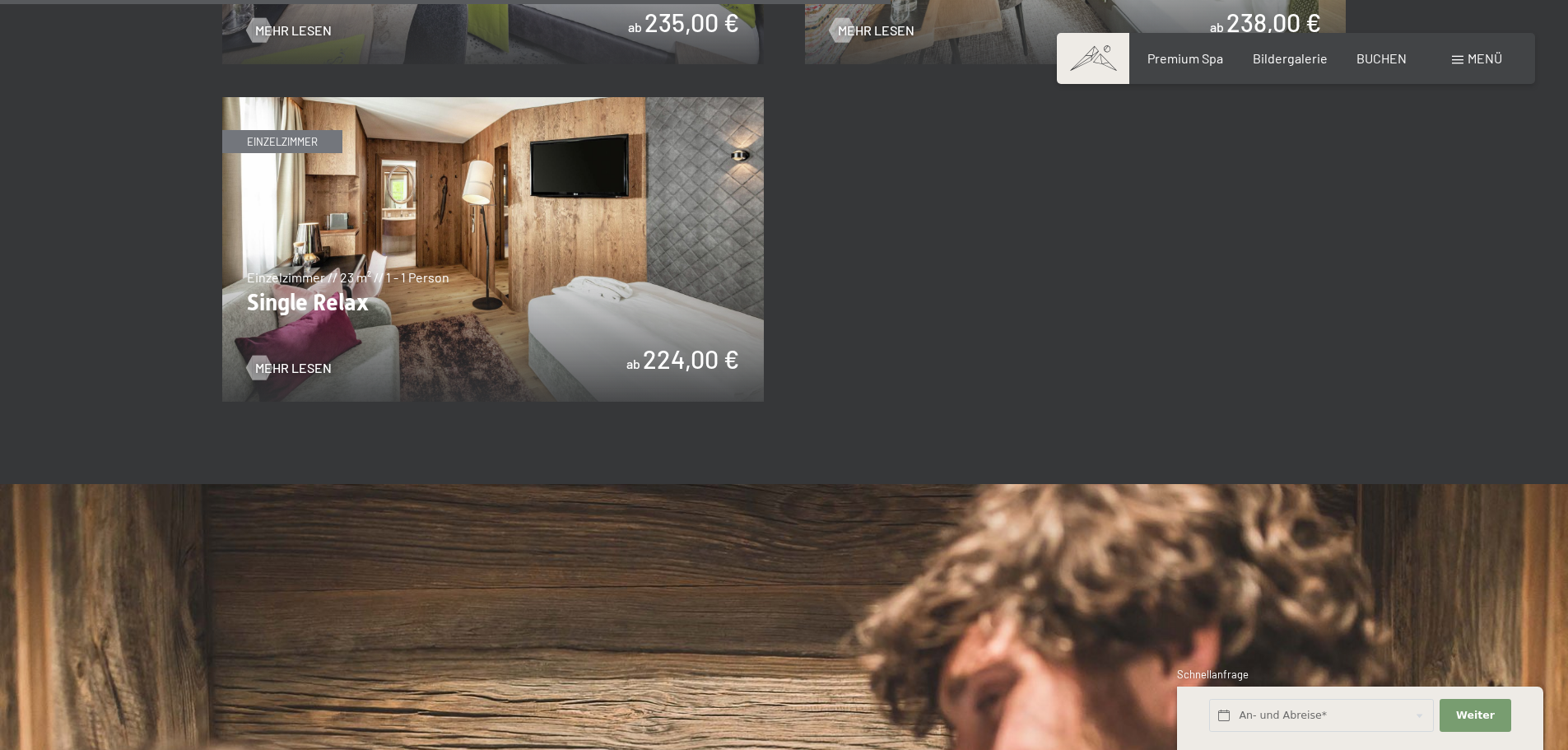
scroll to position [2964, 0]
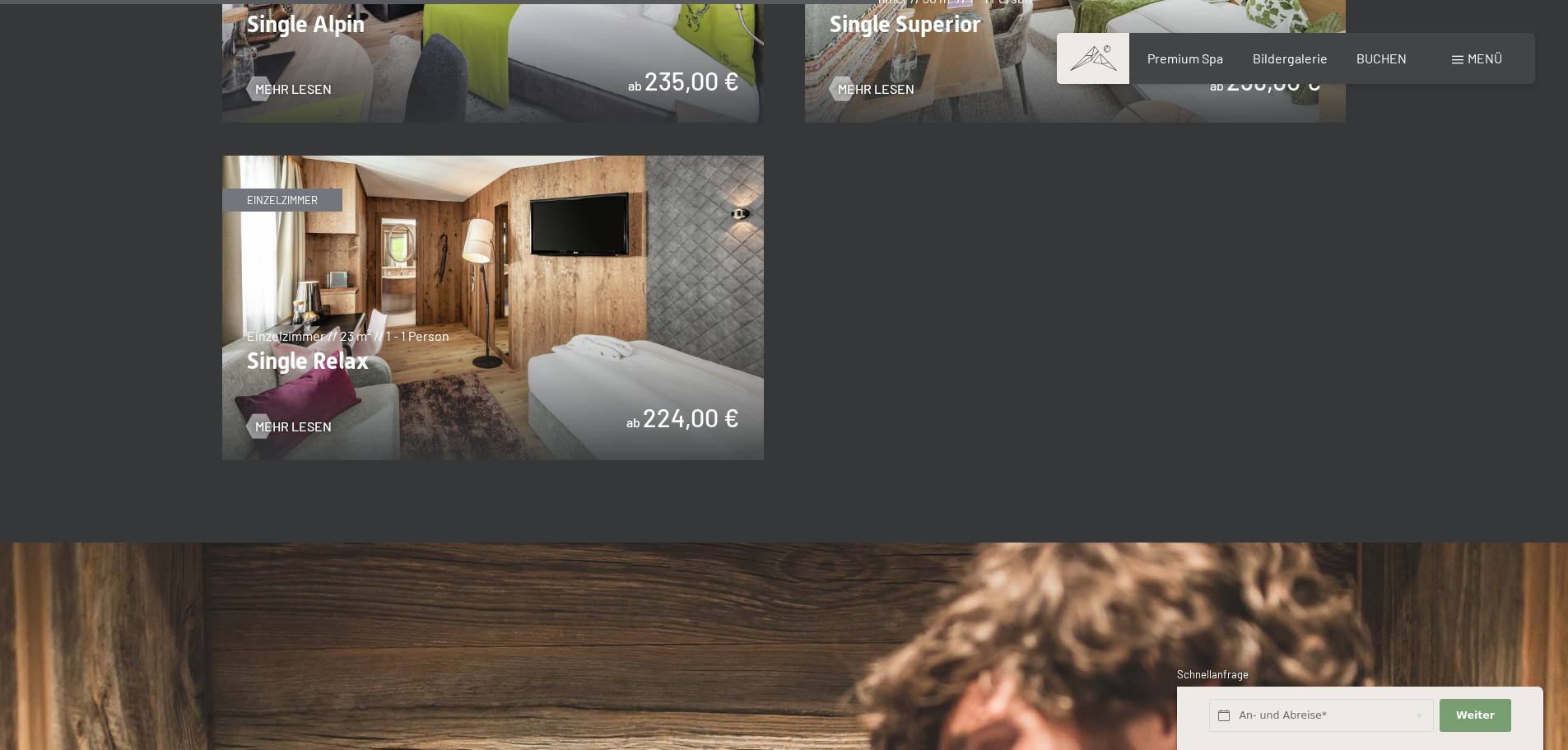
click at [629, 336] on img at bounding box center [493, 307] width 542 height 304
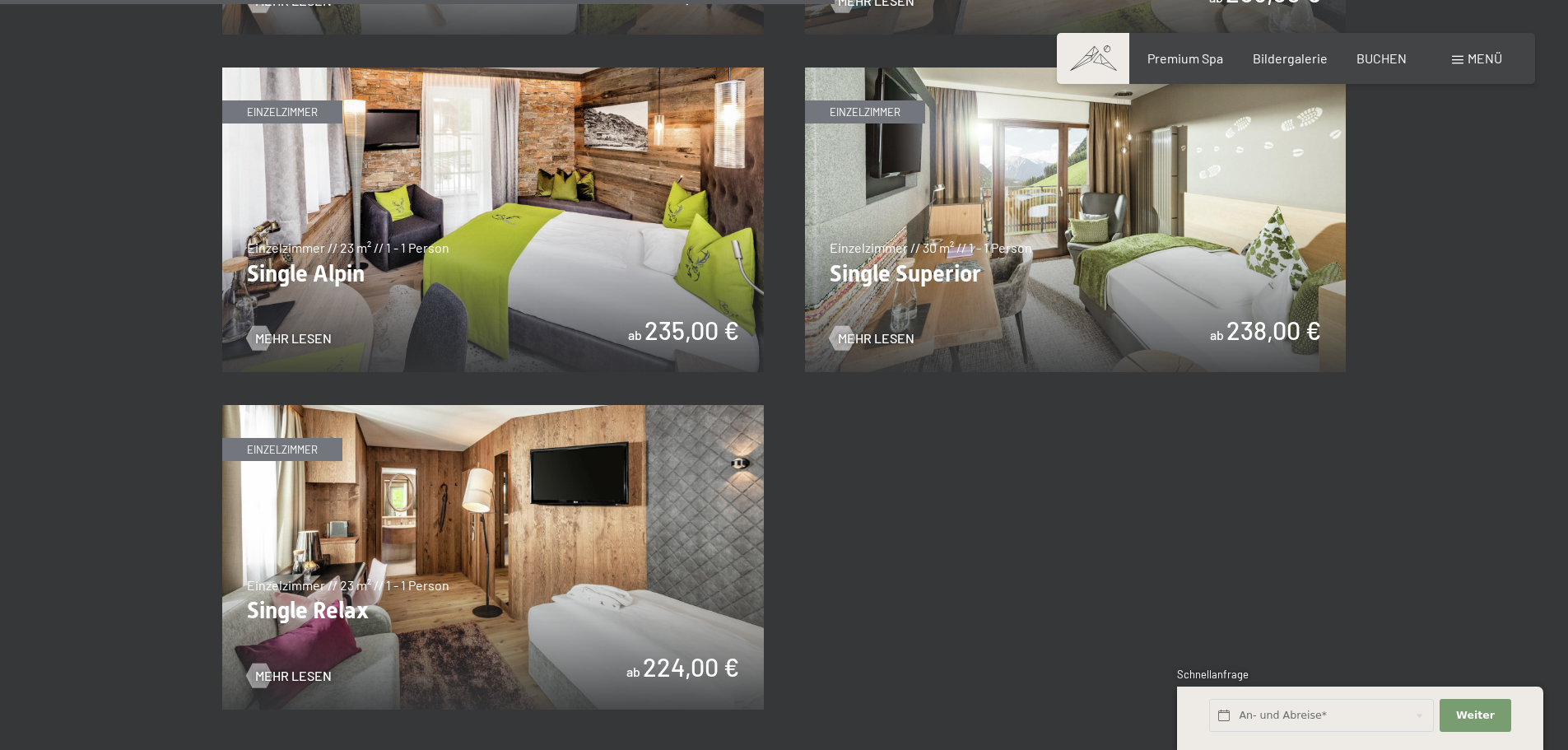
scroll to position [2635, 0]
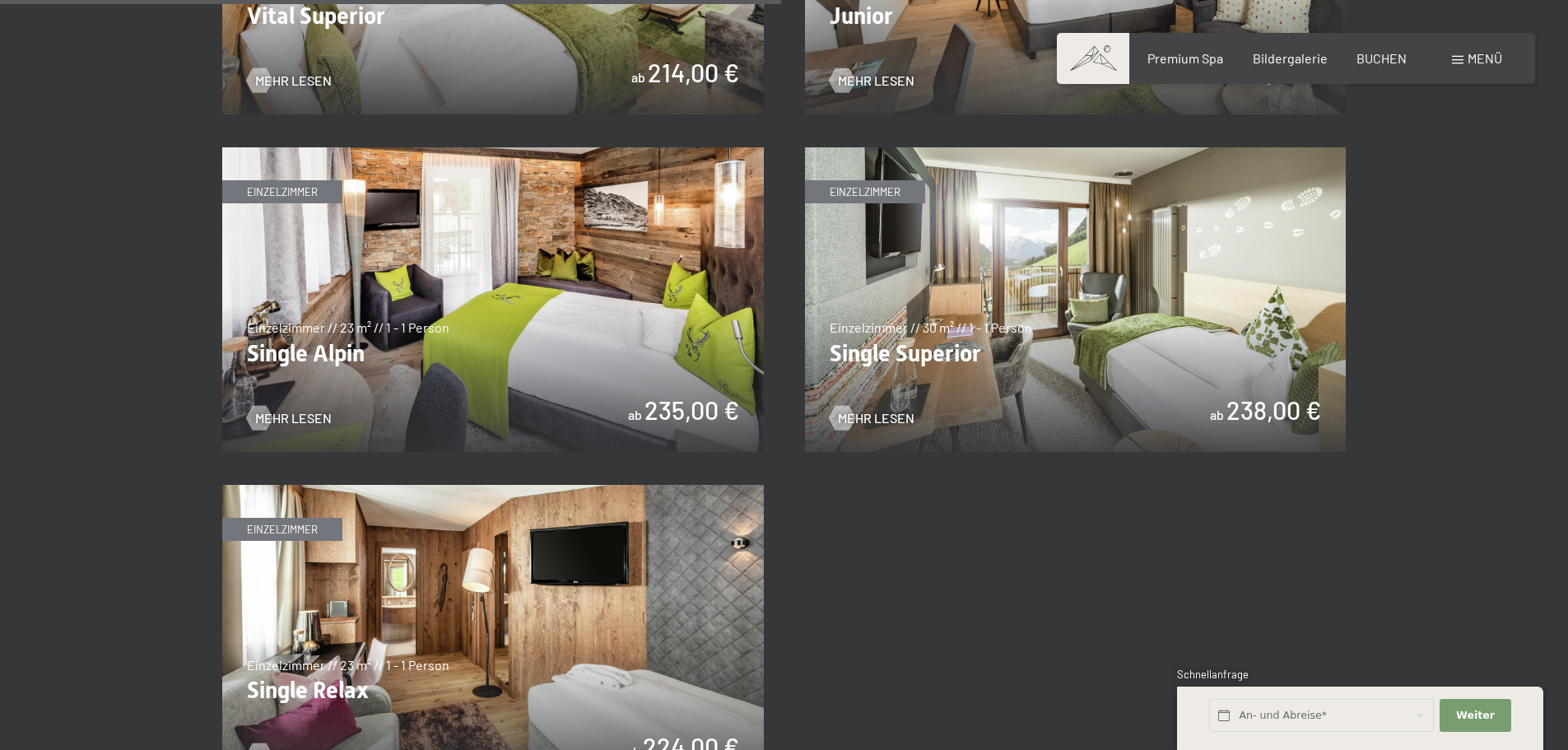
click at [599, 298] on img at bounding box center [493, 299] width 542 height 304
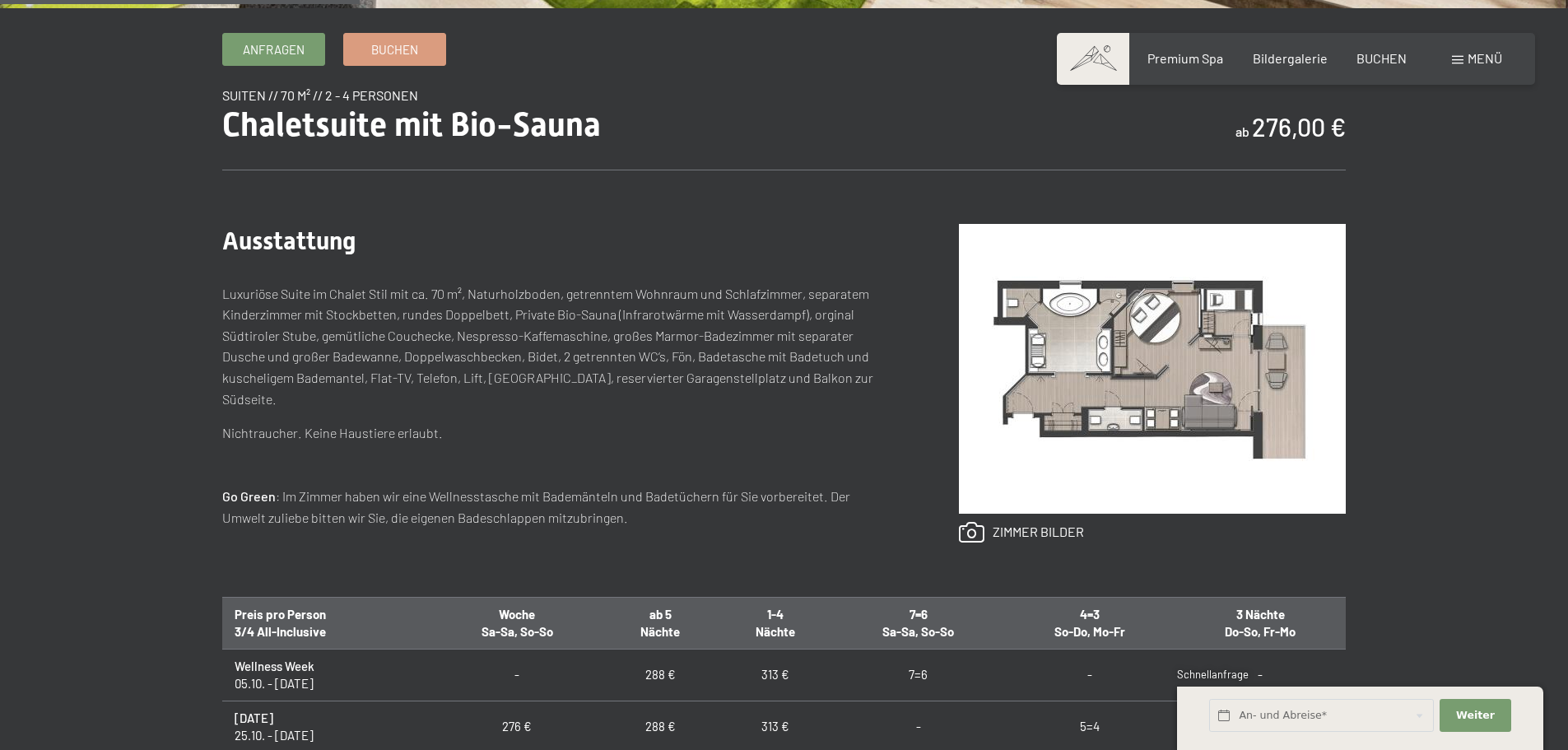
scroll to position [576, 0]
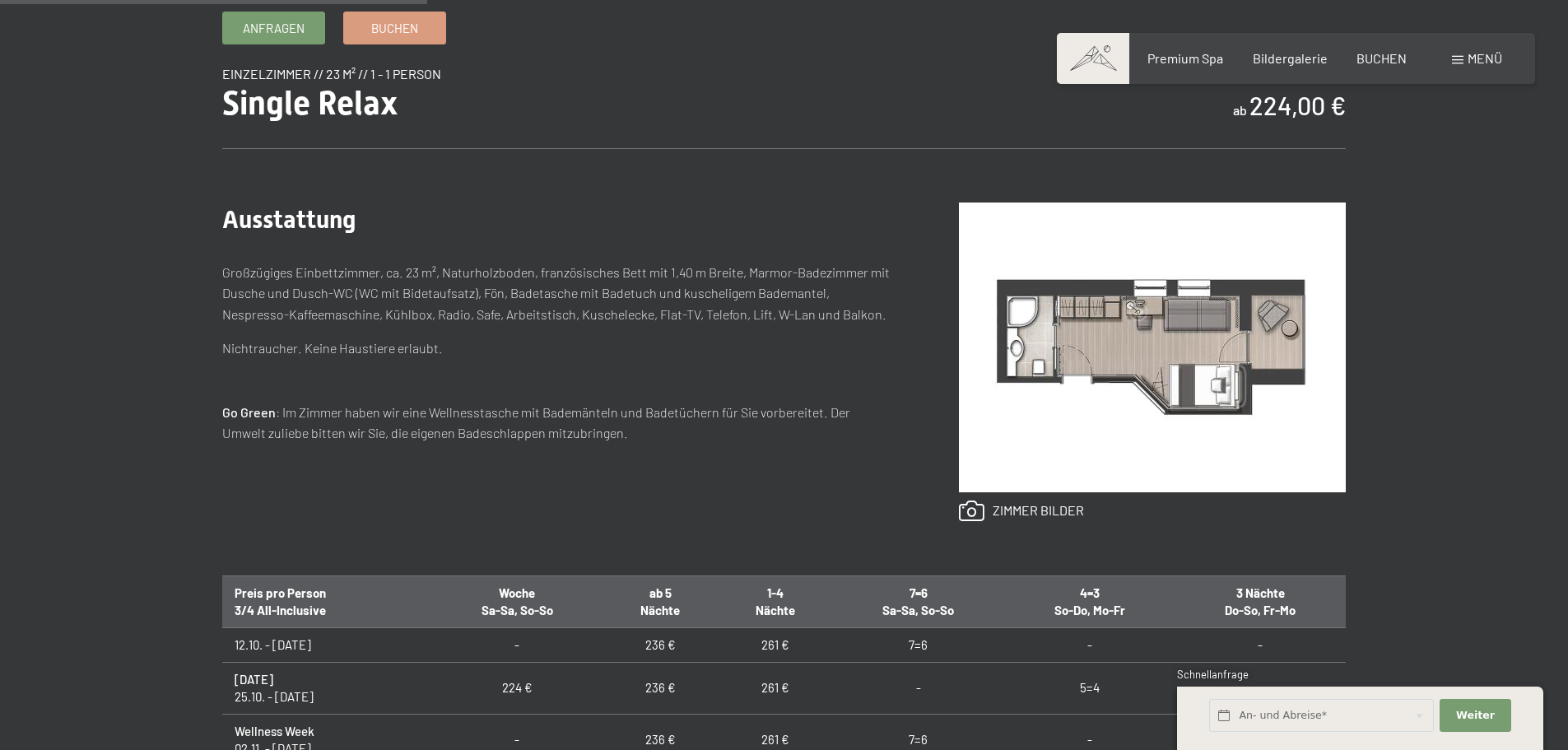
scroll to position [576, 0]
